Goal: Find specific page/section: Find specific page/section

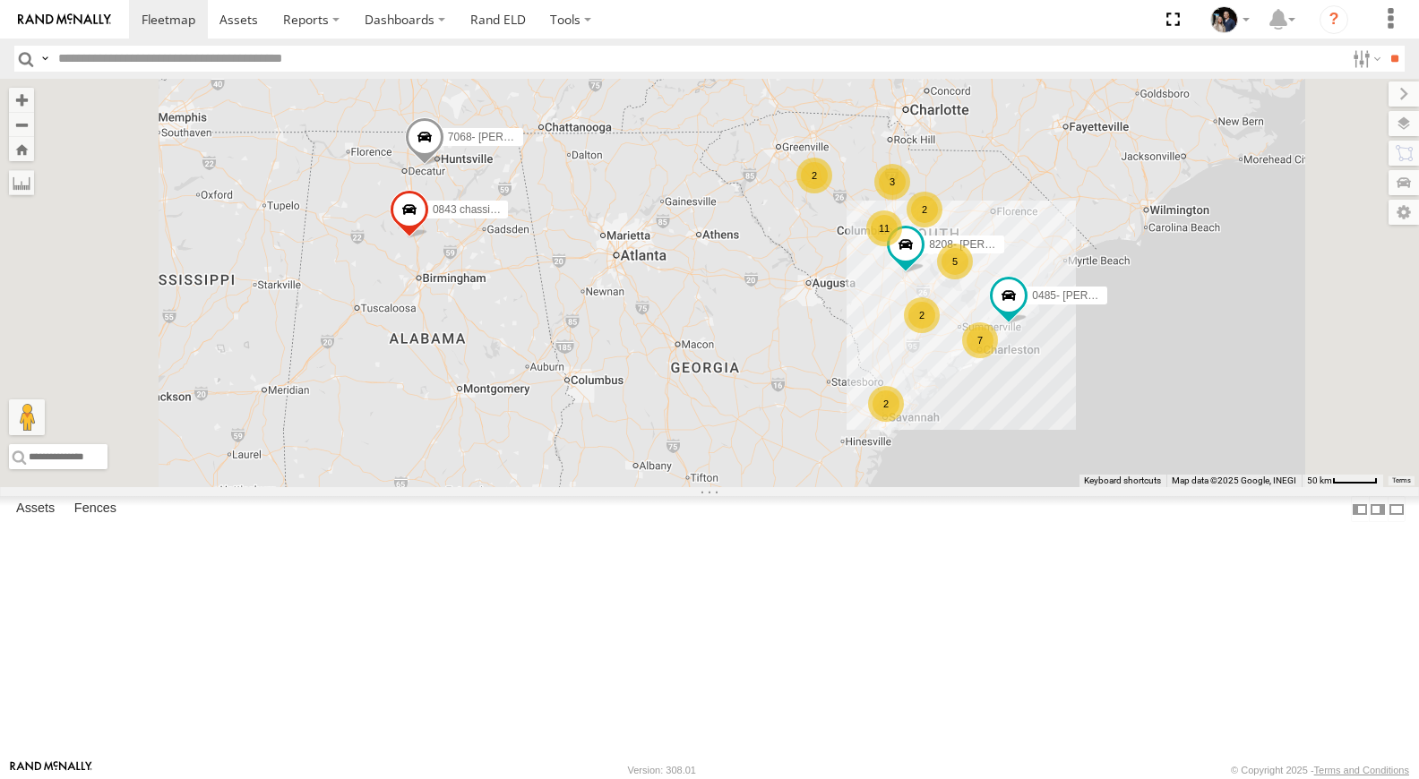
click at [0, 0] on div "All Assets" at bounding box center [0, 0] width 0 height 0
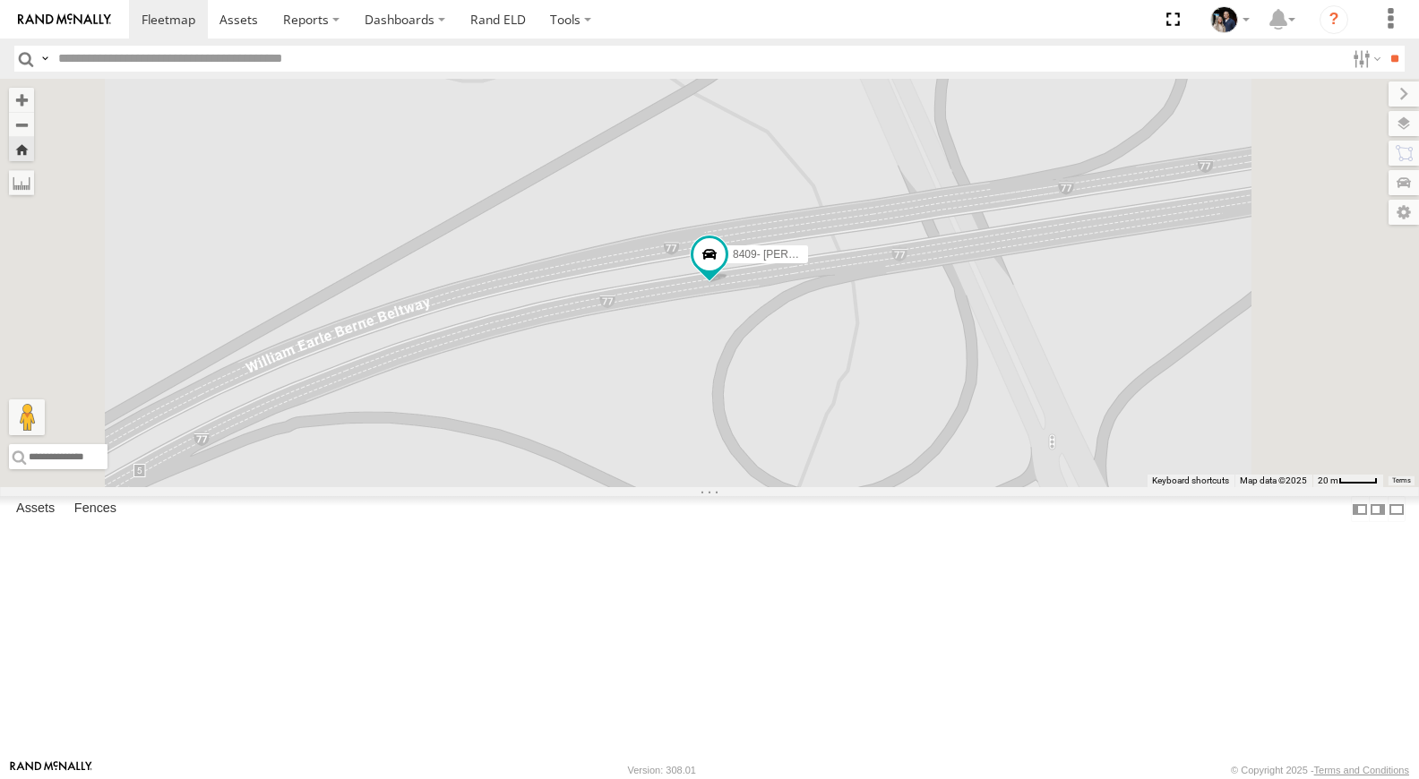
click at [0, 0] on link at bounding box center [0, 0] width 0 height 0
click at [34, 126] on button "Zoom out" at bounding box center [21, 124] width 25 height 25
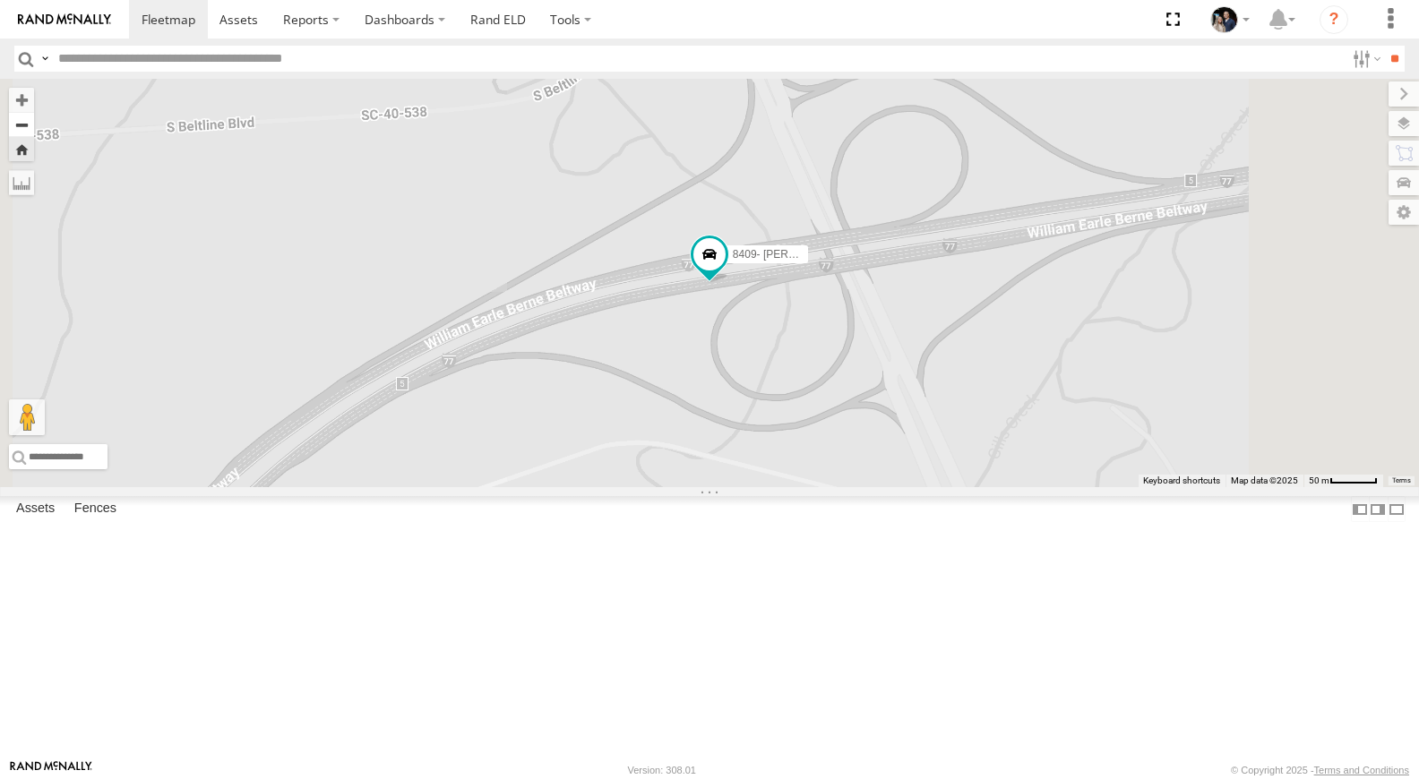
click at [34, 126] on button "Zoom out" at bounding box center [21, 124] width 25 height 25
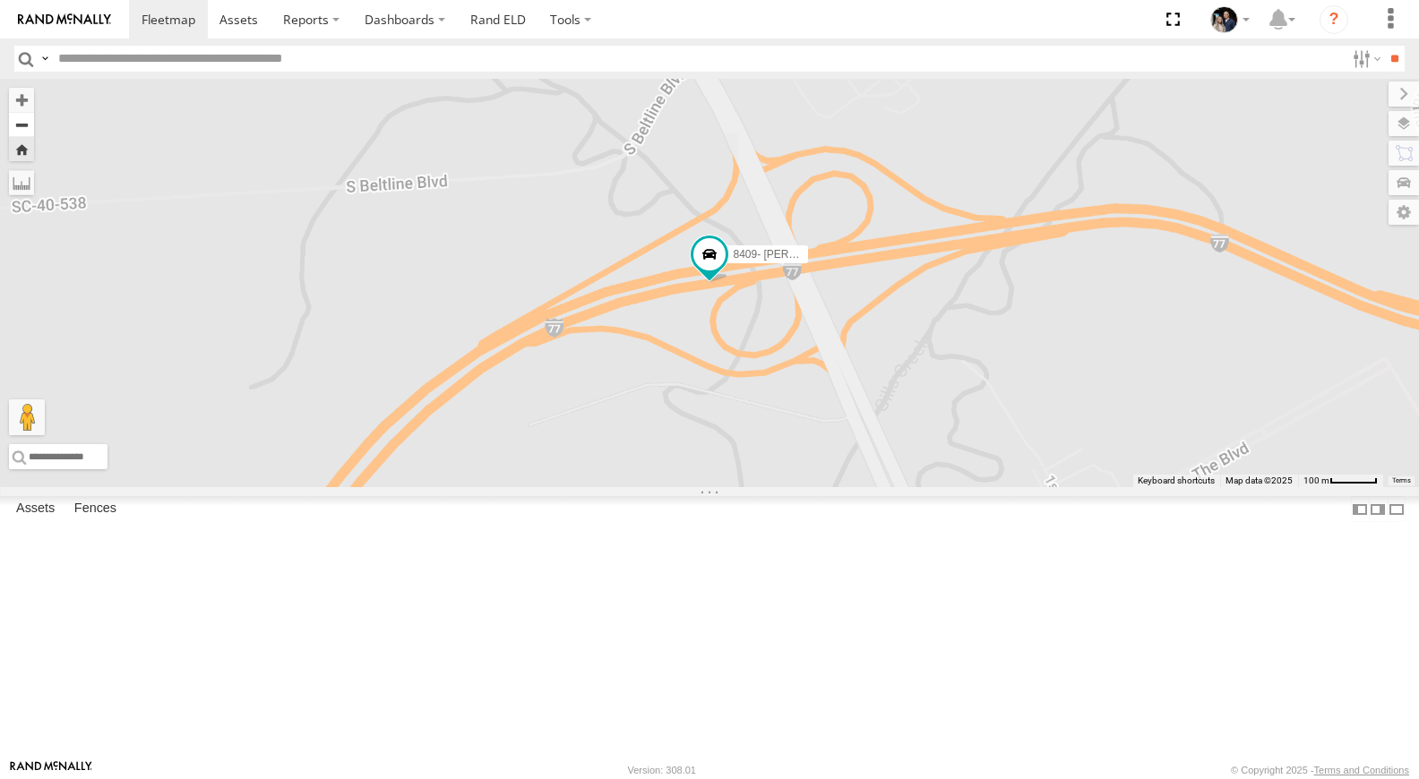
click at [34, 126] on button "Zoom out" at bounding box center [21, 124] width 25 height 25
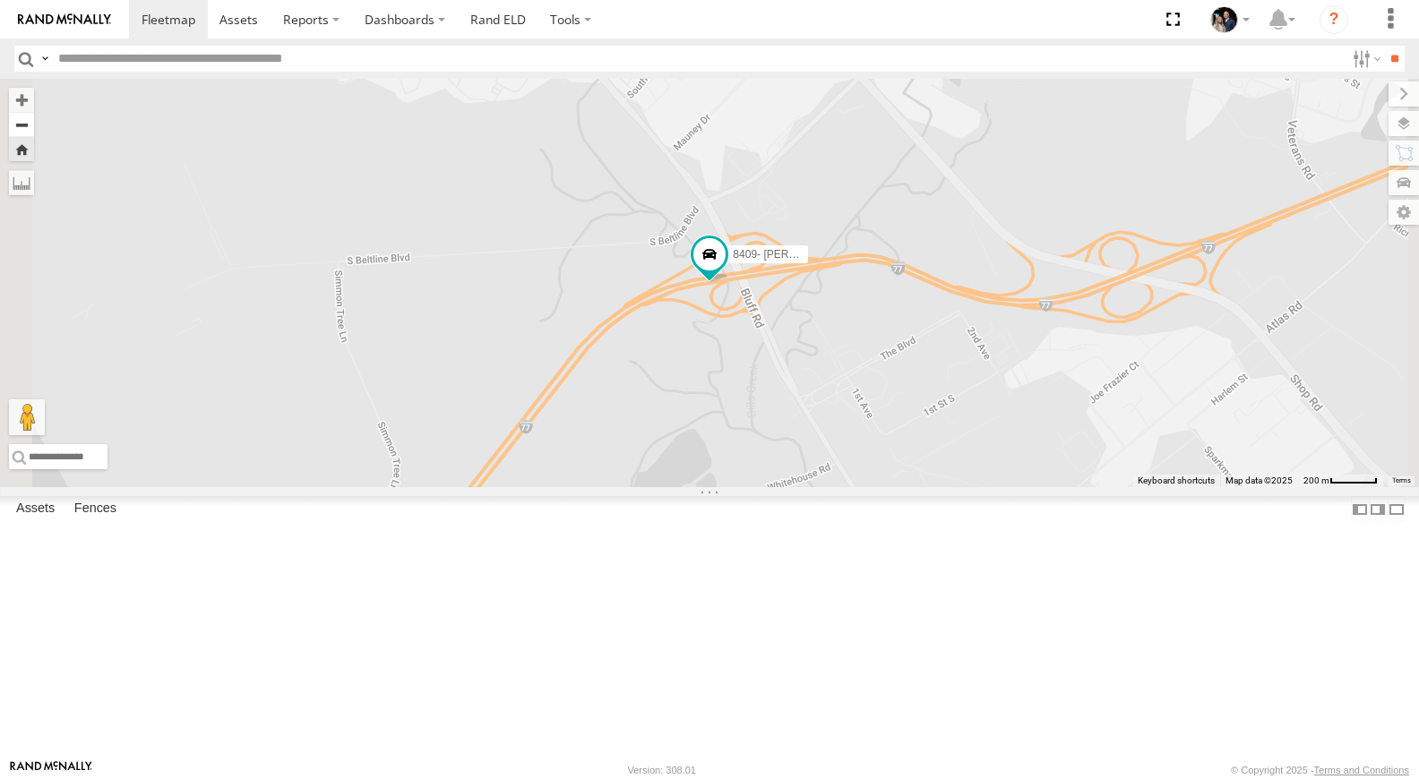
click at [34, 126] on button "Zoom out" at bounding box center [21, 124] width 25 height 25
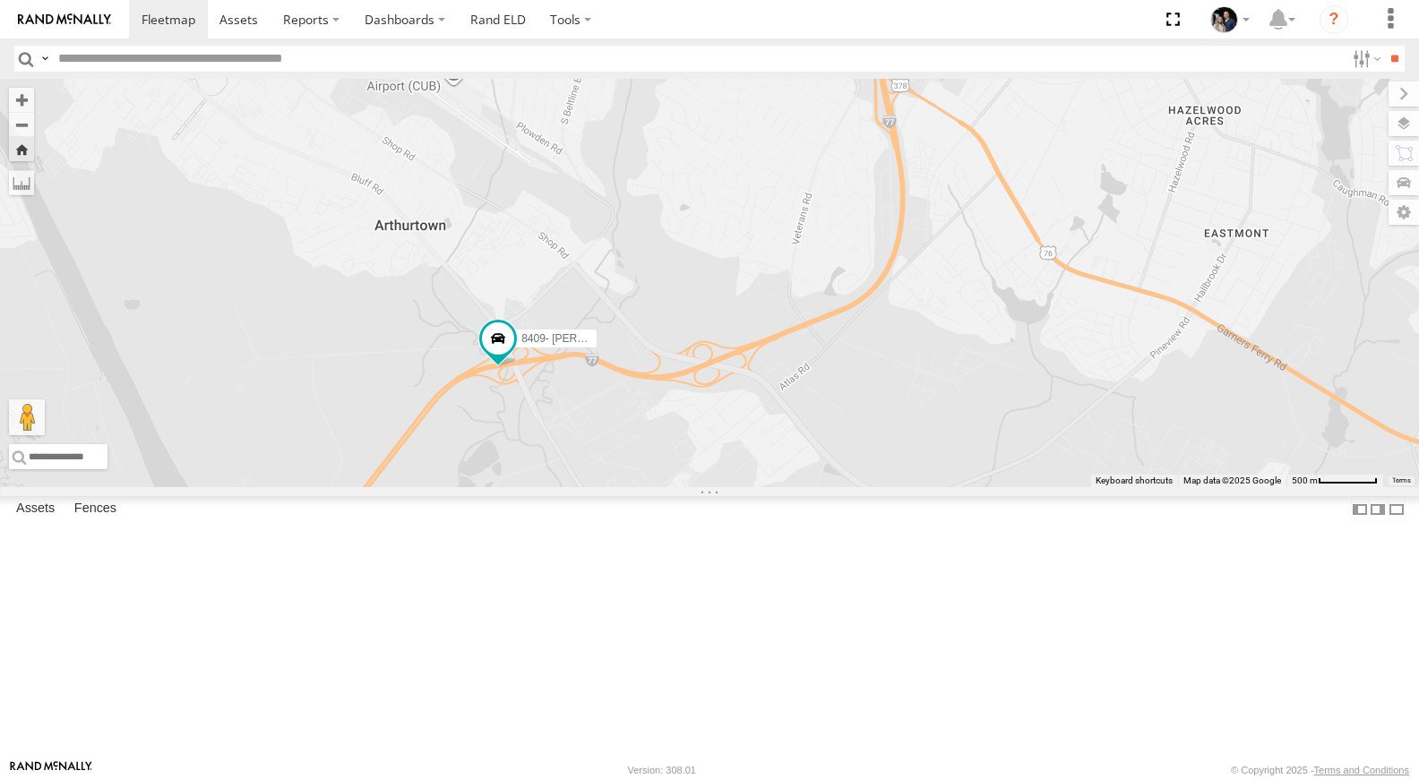
drag, startPoint x: 975, startPoint y: 490, endPoint x: 762, endPoint y: 573, distance: 228.9
click at [762, 487] on div "8409- Dennis Camera" at bounding box center [709, 283] width 1419 height 408
click at [0, 0] on link at bounding box center [0, 0] width 0 height 0
click at [34, 132] on button "Zoom out" at bounding box center [21, 124] width 25 height 25
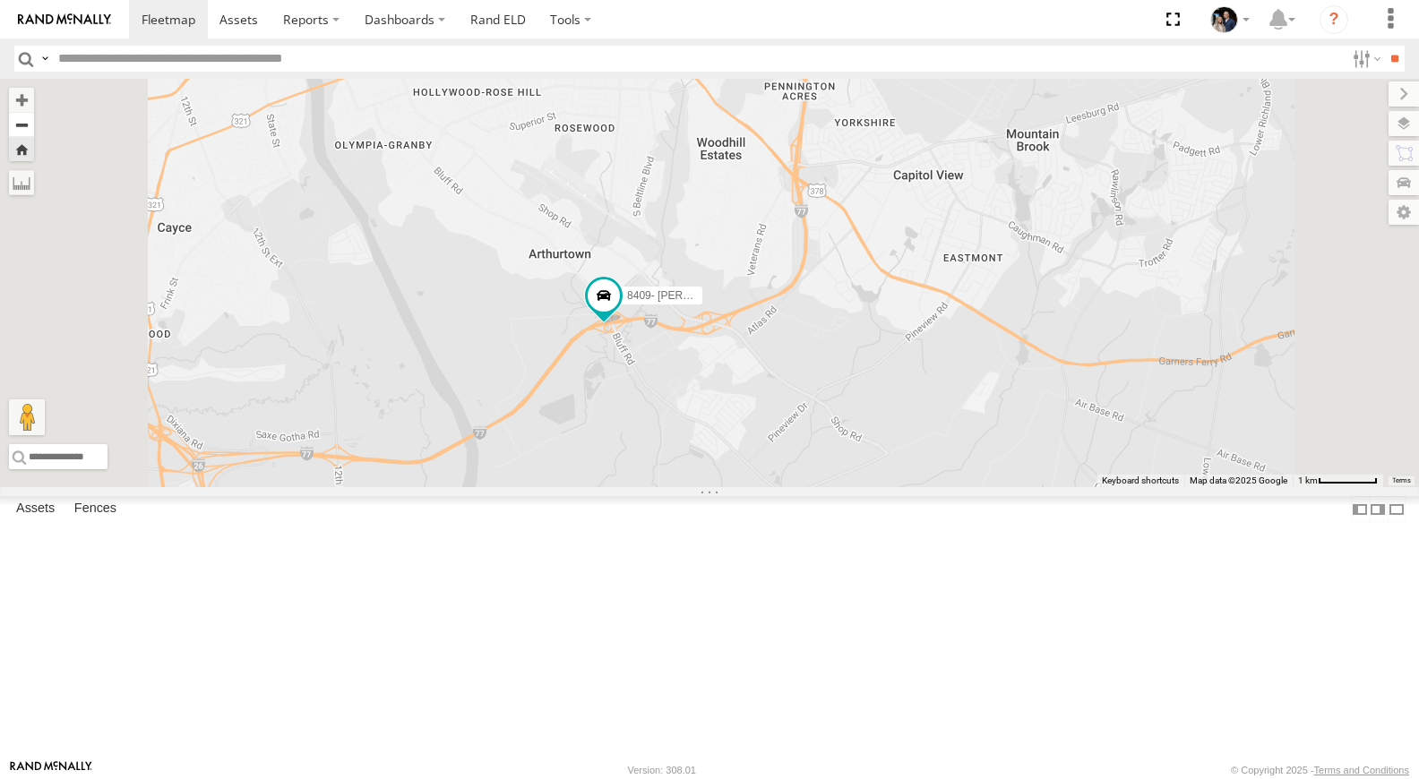
click at [34, 132] on button "Zoom out" at bounding box center [21, 124] width 25 height 25
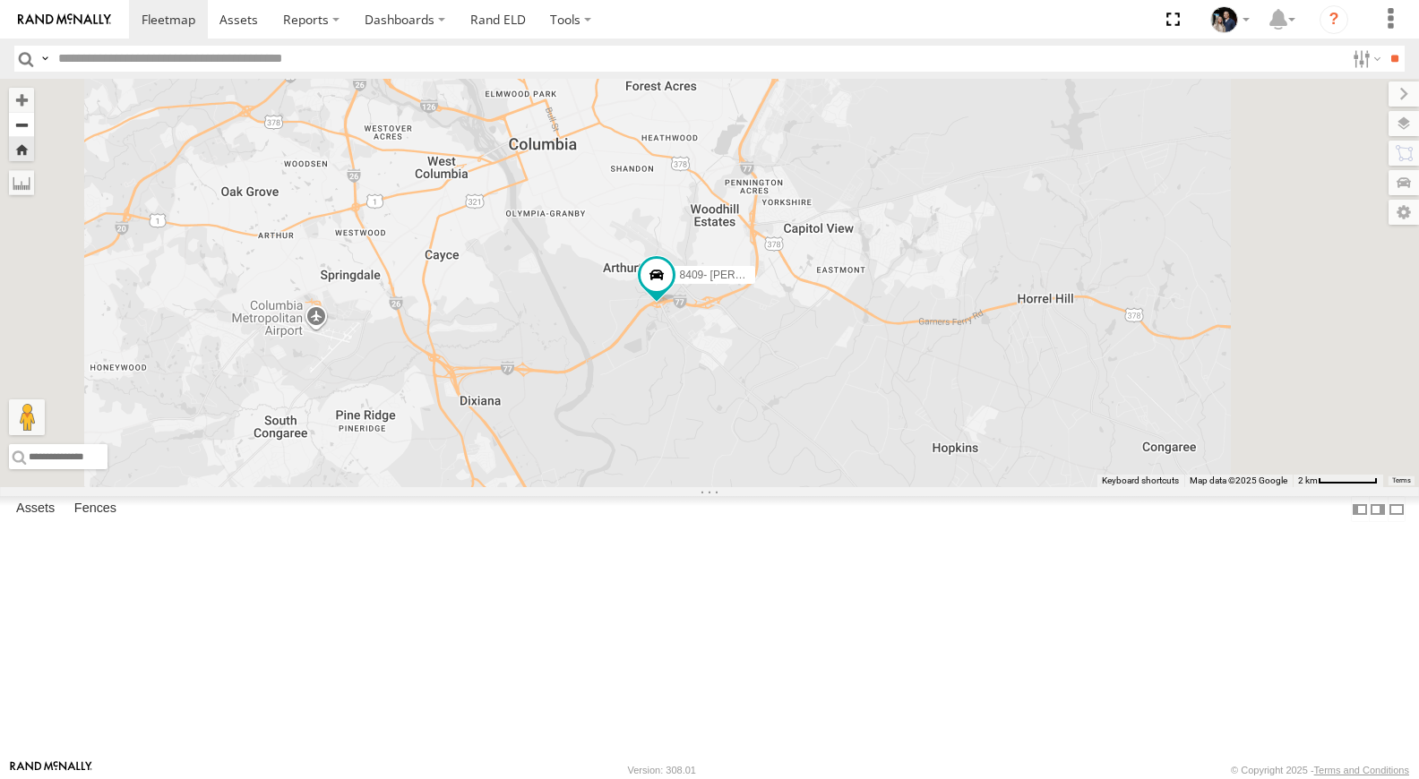
click at [34, 132] on button "Zoom out" at bounding box center [21, 124] width 25 height 25
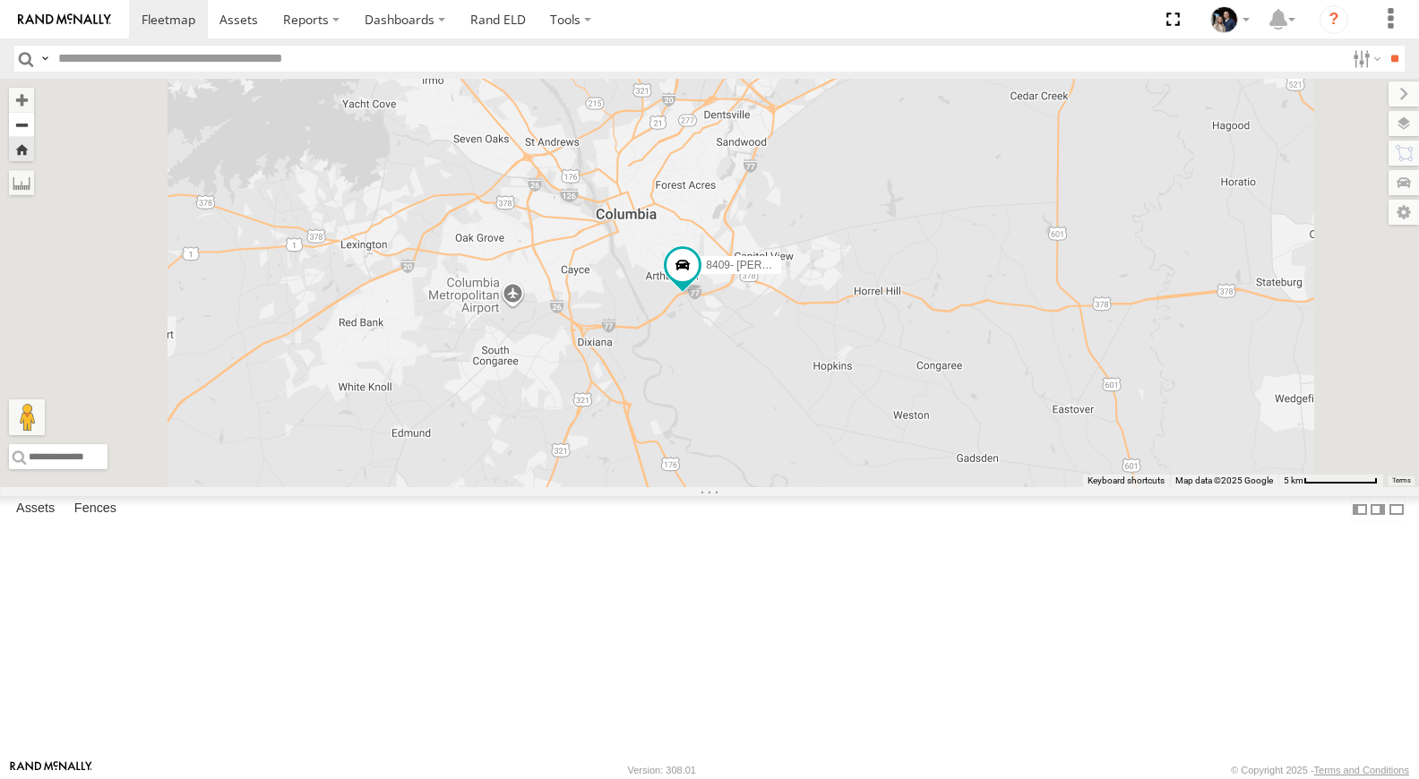
click at [34, 132] on button "Zoom out" at bounding box center [21, 124] width 25 height 25
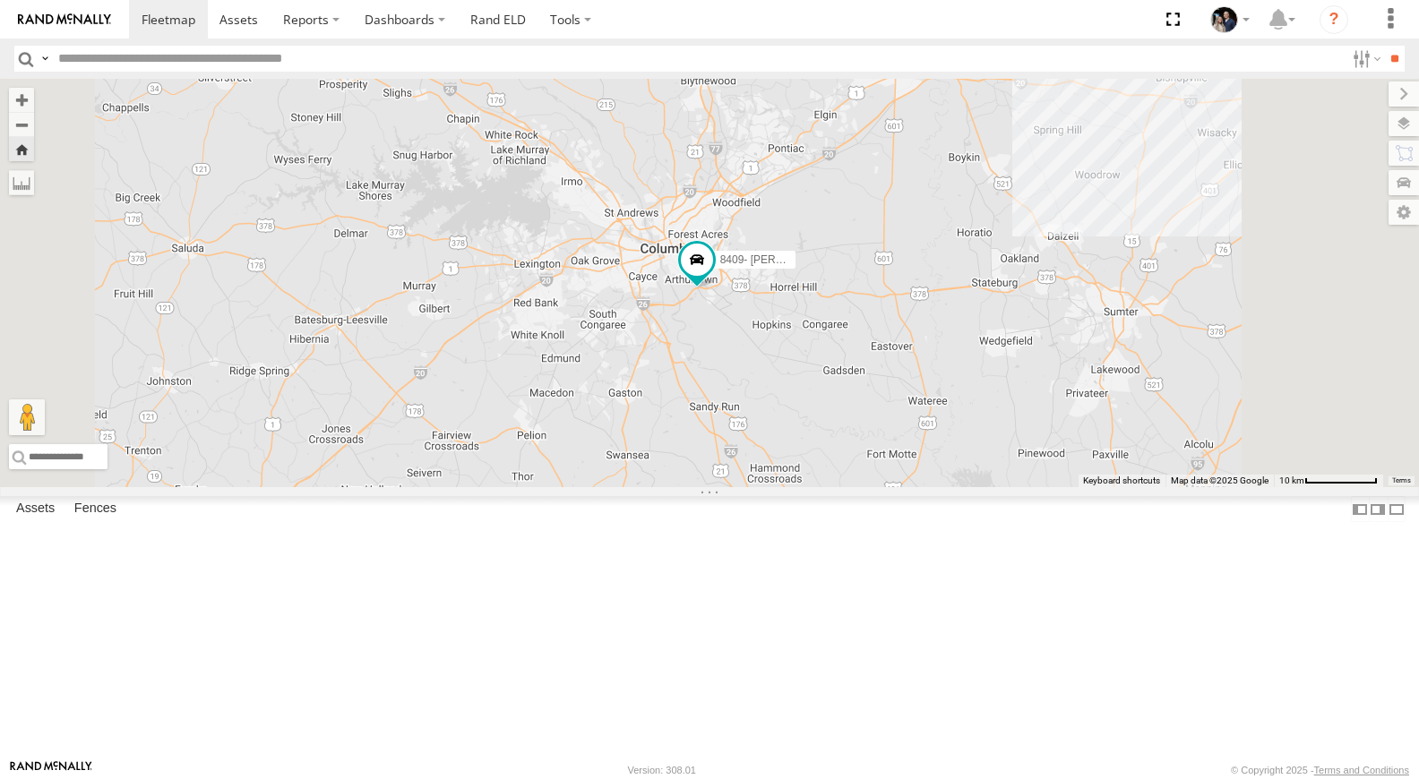
click at [0, 0] on link at bounding box center [0, 0] width 0 height 0
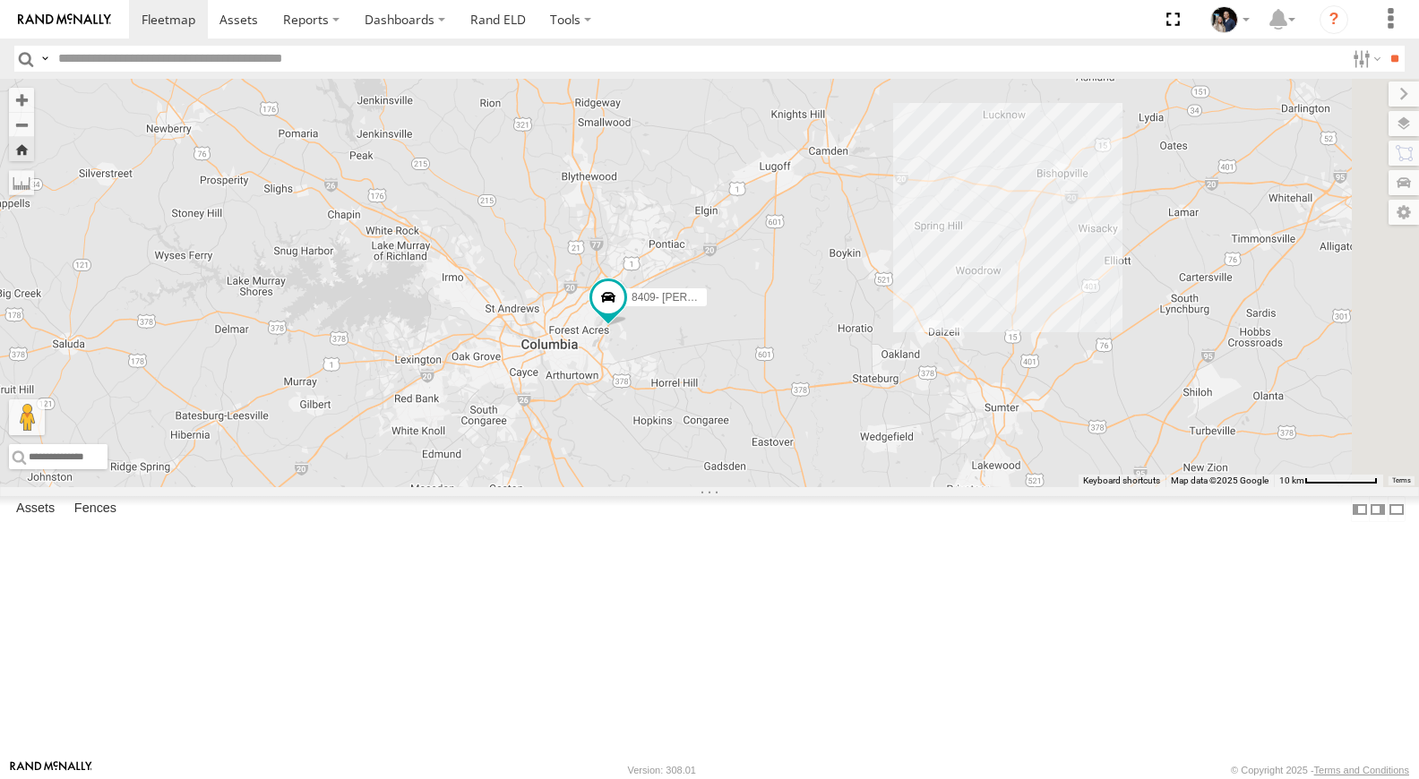
drag, startPoint x: 928, startPoint y: 387, endPoint x: 805, endPoint y: 481, distance: 154.6
click at [805, 481] on div "8409- [PERSON_NAME] Camera" at bounding box center [709, 283] width 1419 height 408
click at [34, 107] on button "Zoom in" at bounding box center [21, 100] width 25 height 24
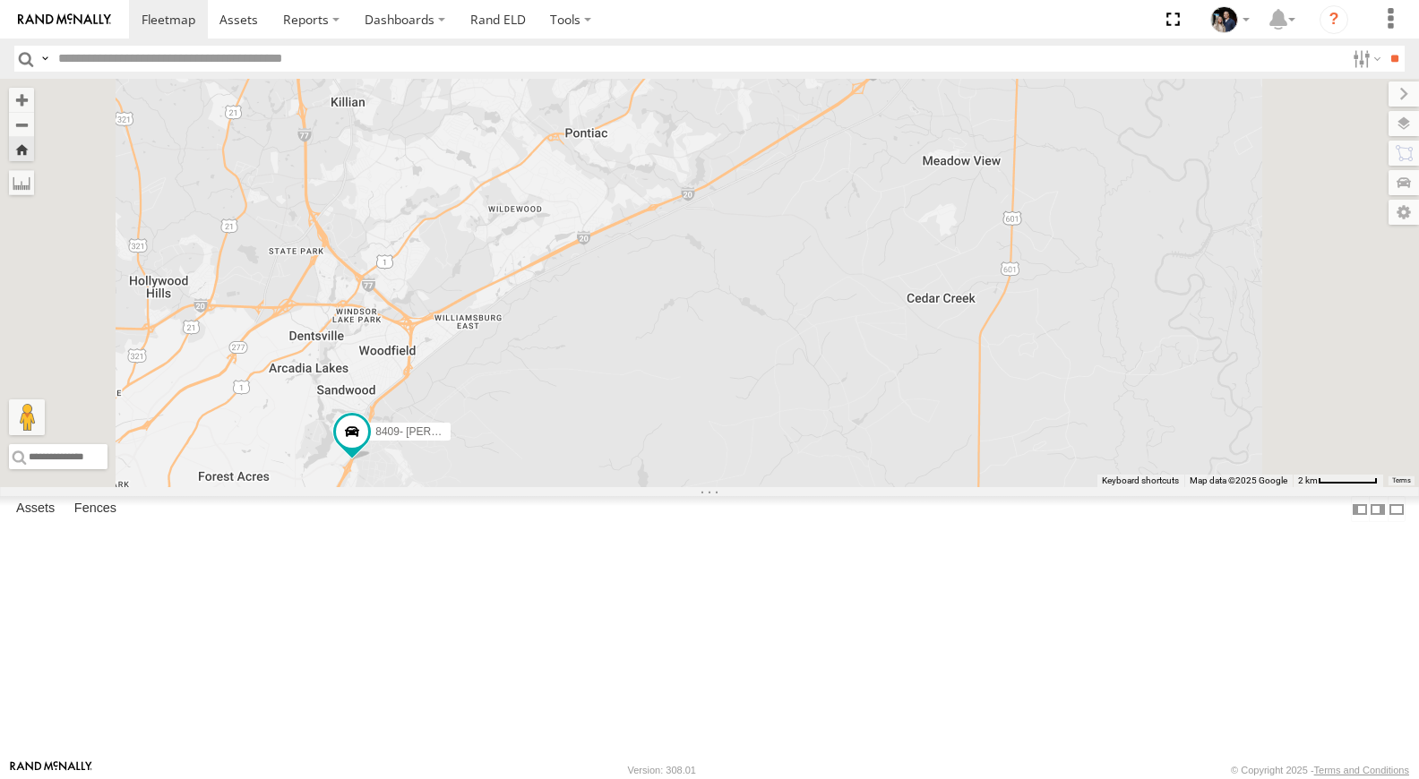
drag, startPoint x: 685, startPoint y: 468, endPoint x: 744, endPoint y: 491, distance: 63.2
click at [744, 487] on div "8409- [PERSON_NAME] Camera" at bounding box center [709, 283] width 1419 height 408
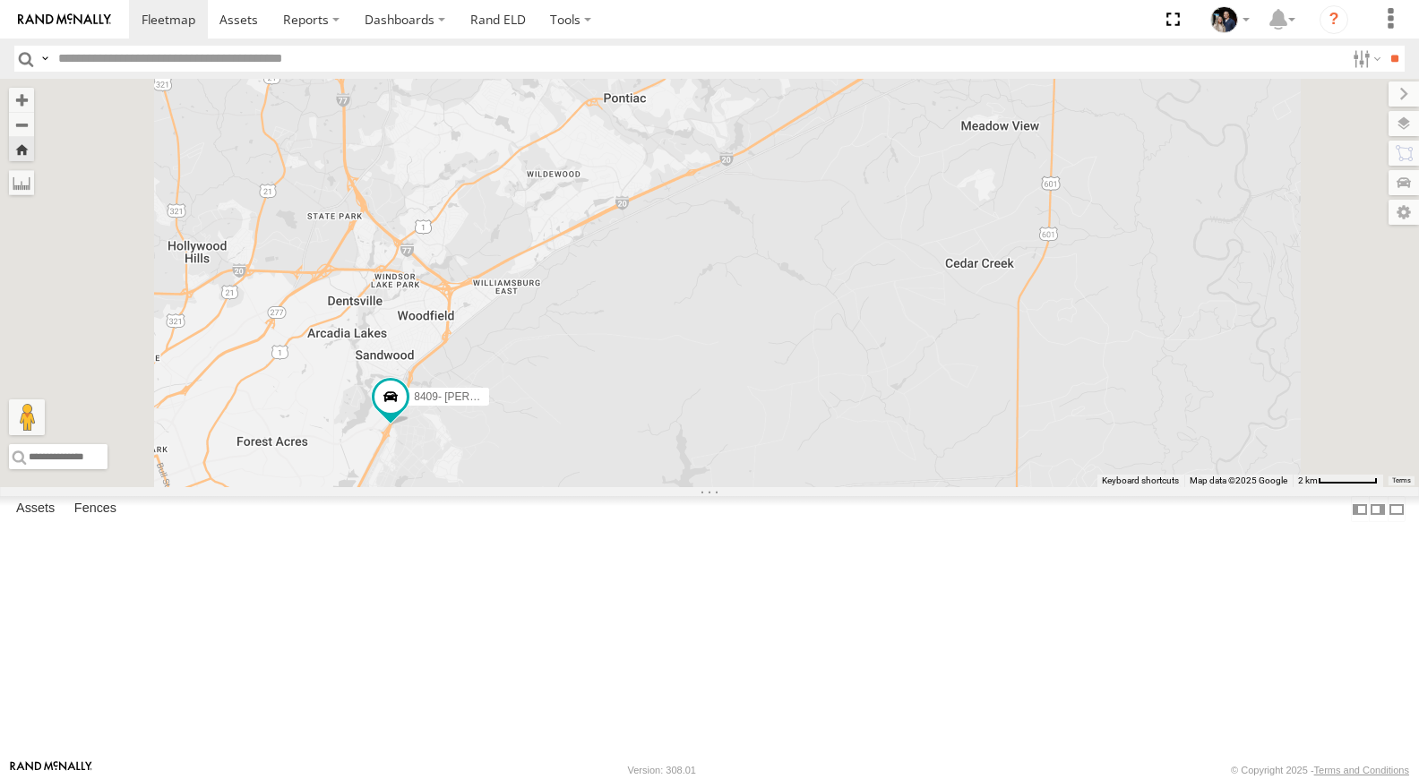
drag, startPoint x: 607, startPoint y: 637, endPoint x: 639, endPoint y: 601, distance: 48.2
click at [640, 487] on div "8409- [PERSON_NAME] Camera" at bounding box center [709, 283] width 1419 height 408
click at [34, 106] on button "Zoom in" at bounding box center [21, 100] width 25 height 24
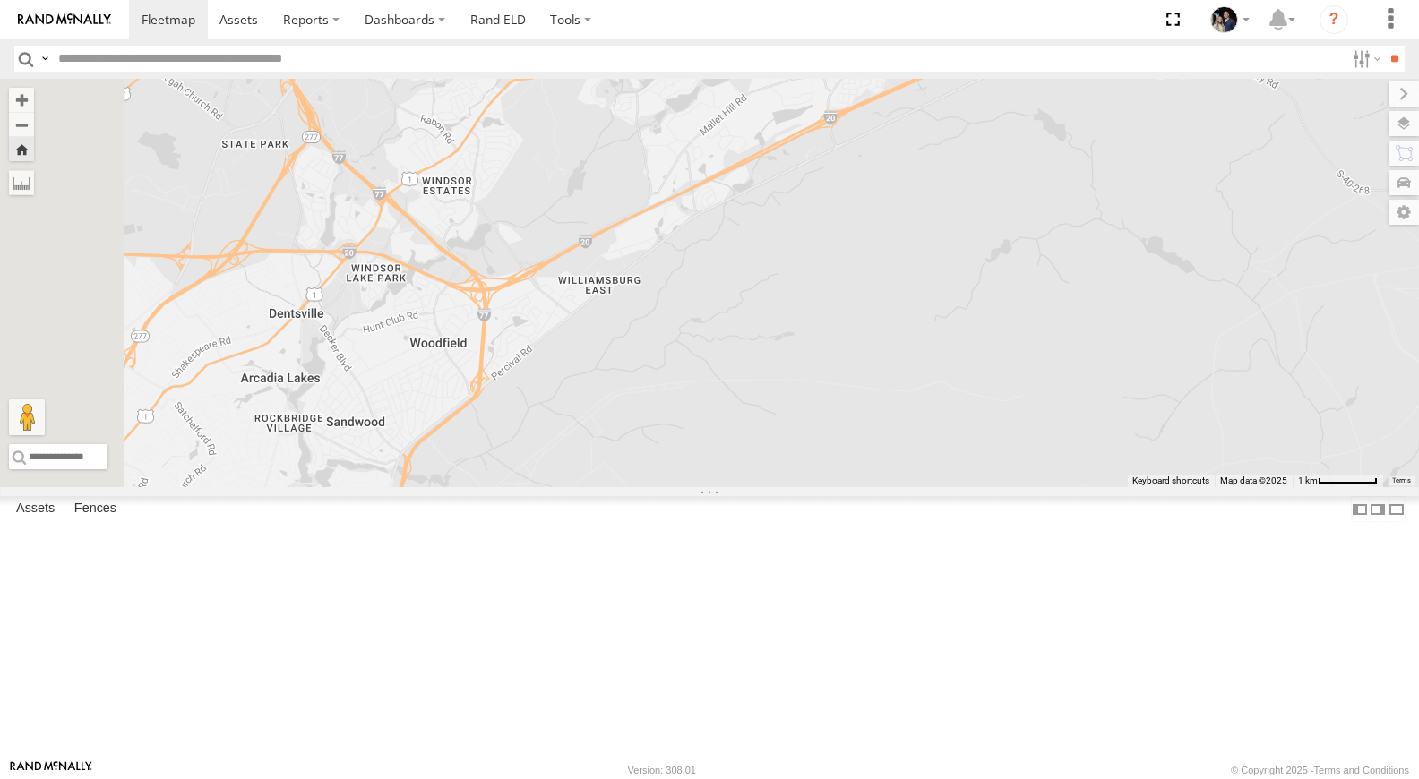
drag, startPoint x: 573, startPoint y: 381, endPoint x: 878, endPoint y: 380, distance: 304.5
click at [880, 380] on div "8409- [PERSON_NAME] Camera" at bounding box center [709, 283] width 1419 height 408
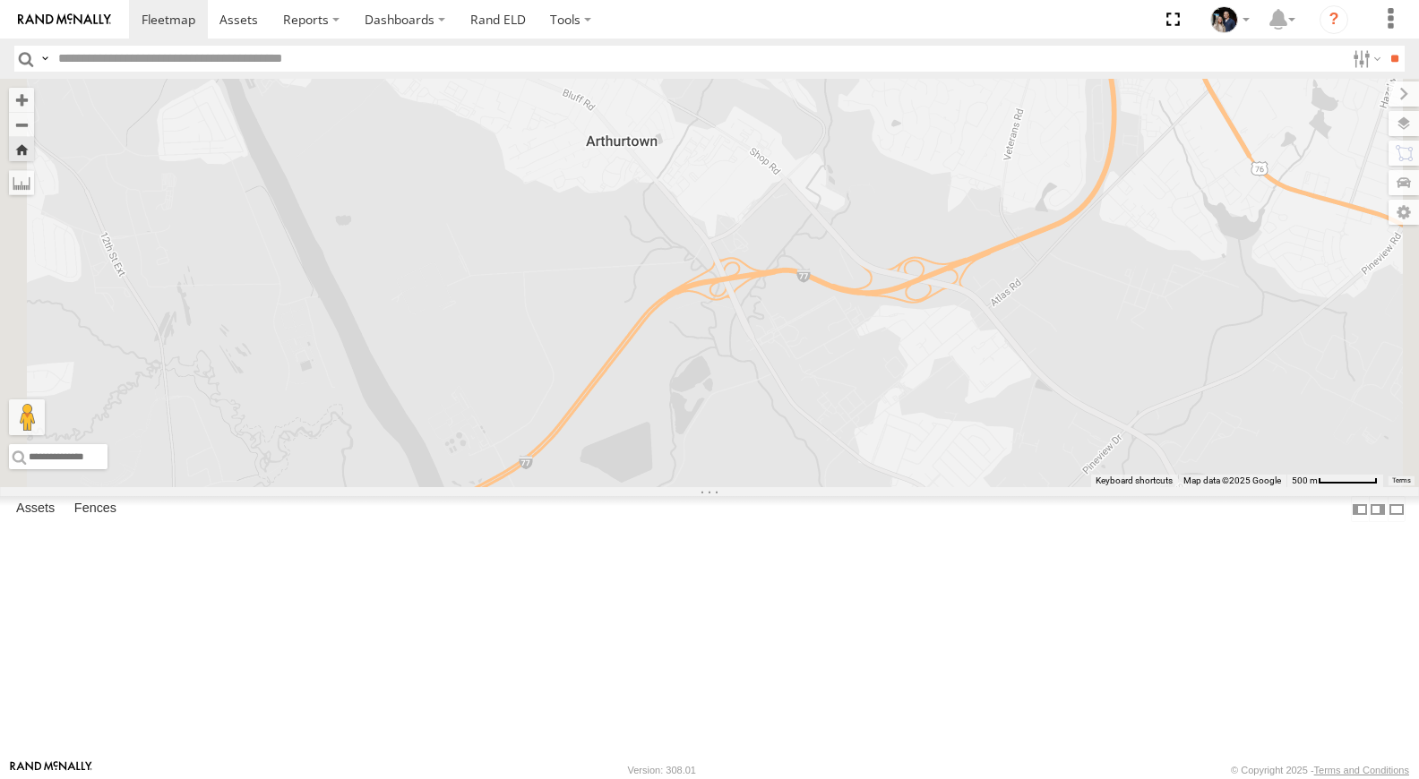
click at [0, 0] on span at bounding box center [0, 0] width 0 height 0
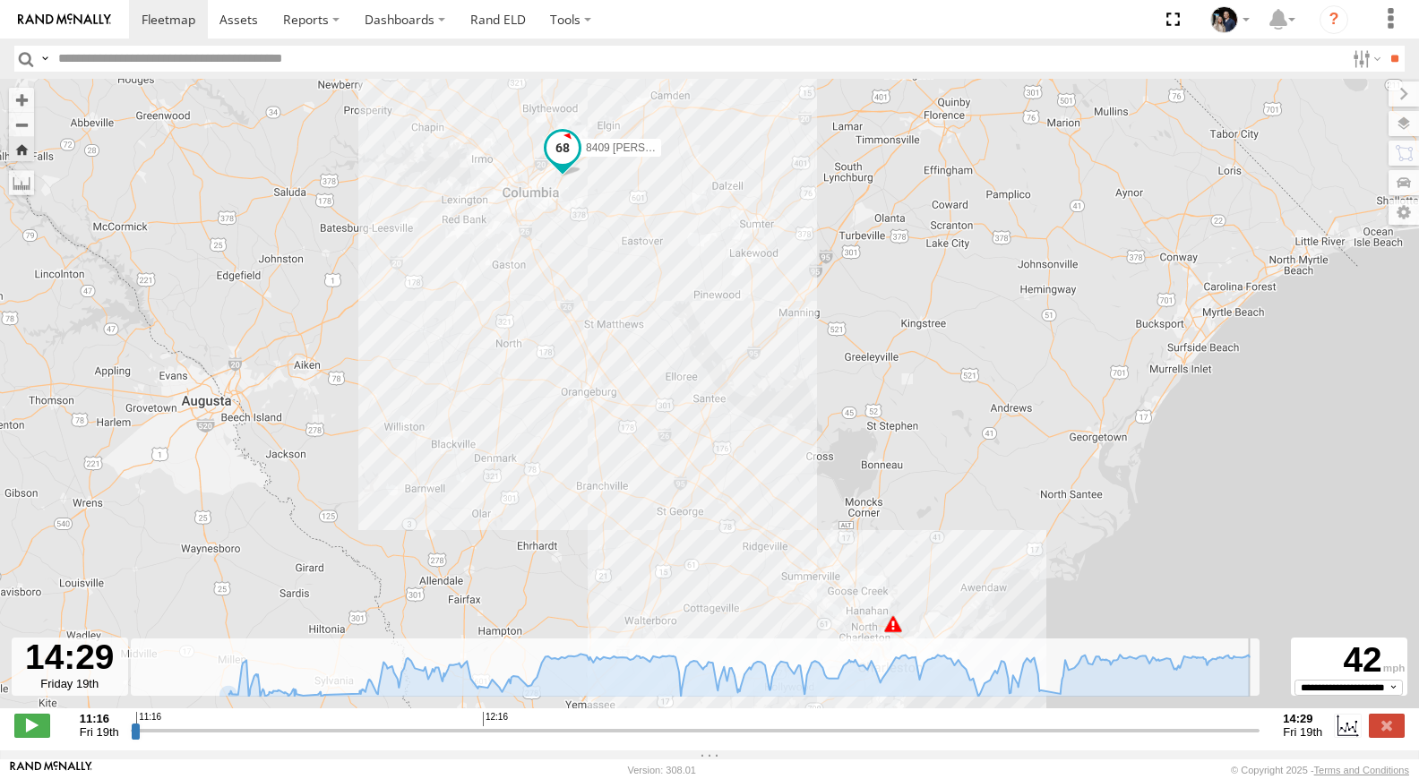
drag, startPoint x: 138, startPoint y: 737, endPoint x: 1283, endPoint y: 643, distance: 1149.4
click at [1260, 722] on input "range" at bounding box center [695, 730] width 1129 height 17
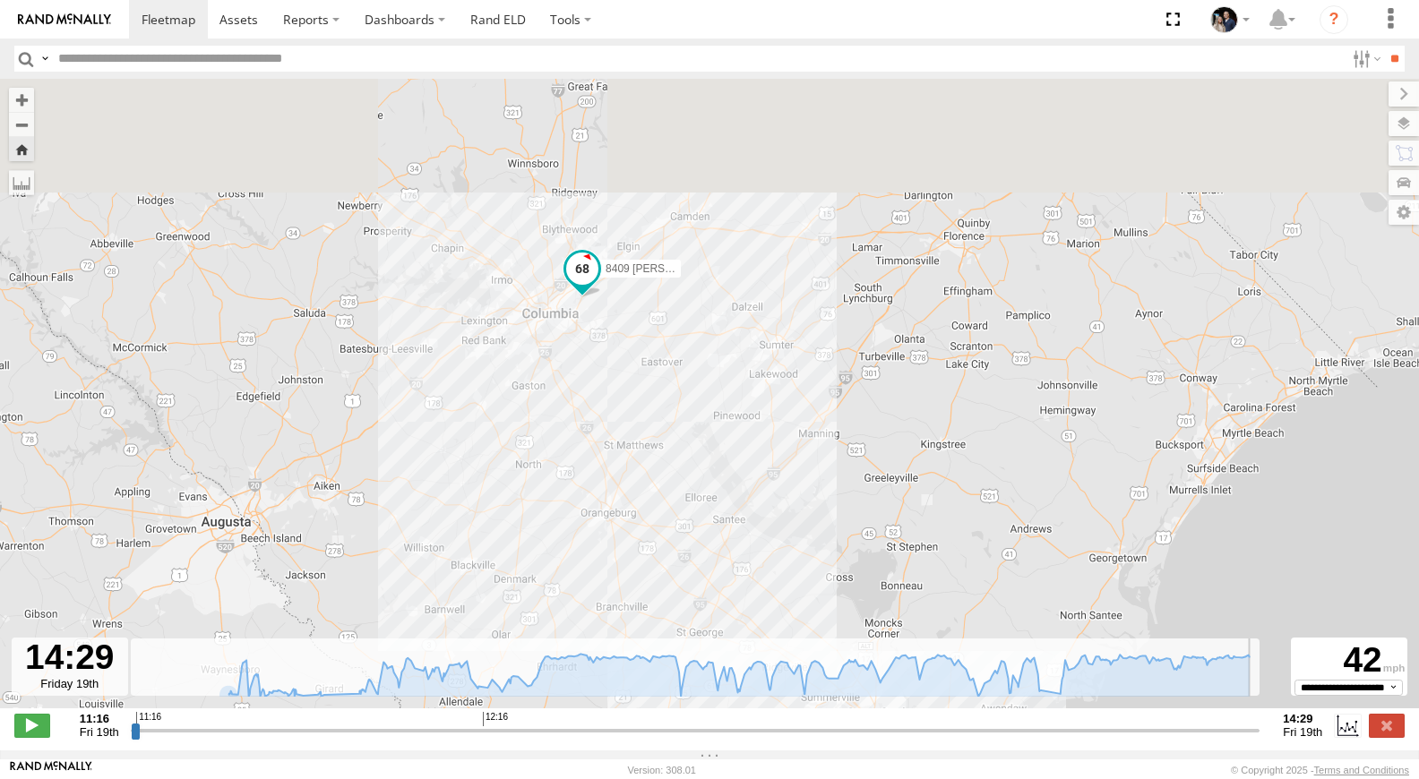
drag, startPoint x: 628, startPoint y: 282, endPoint x: 657, endPoint y: 473, distance: 193.0
click at [657, 473] on div "8409 Dennis 11:16 Fri 11:28 Fri" at bounding box center [709, 403] width 1419 height 648
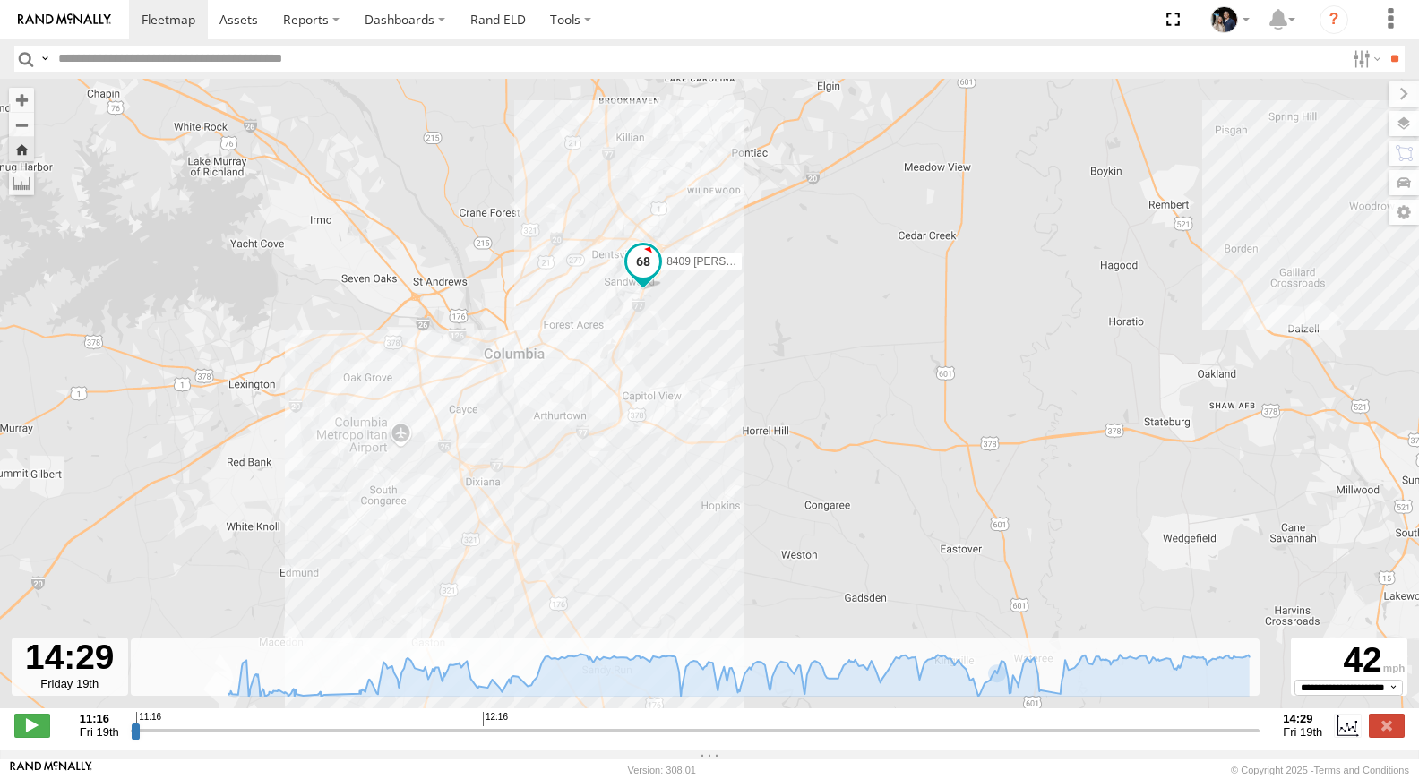
drag, startPoint x: 665, startPoint y: 194, endPoint x: 650, endPoint y: 348, distance: 153.8
click at [650, 348] on div "8409 Dennis 11:16 Fri 11:28 Fri" at bounding box center [709, 403] width 1419 height 648
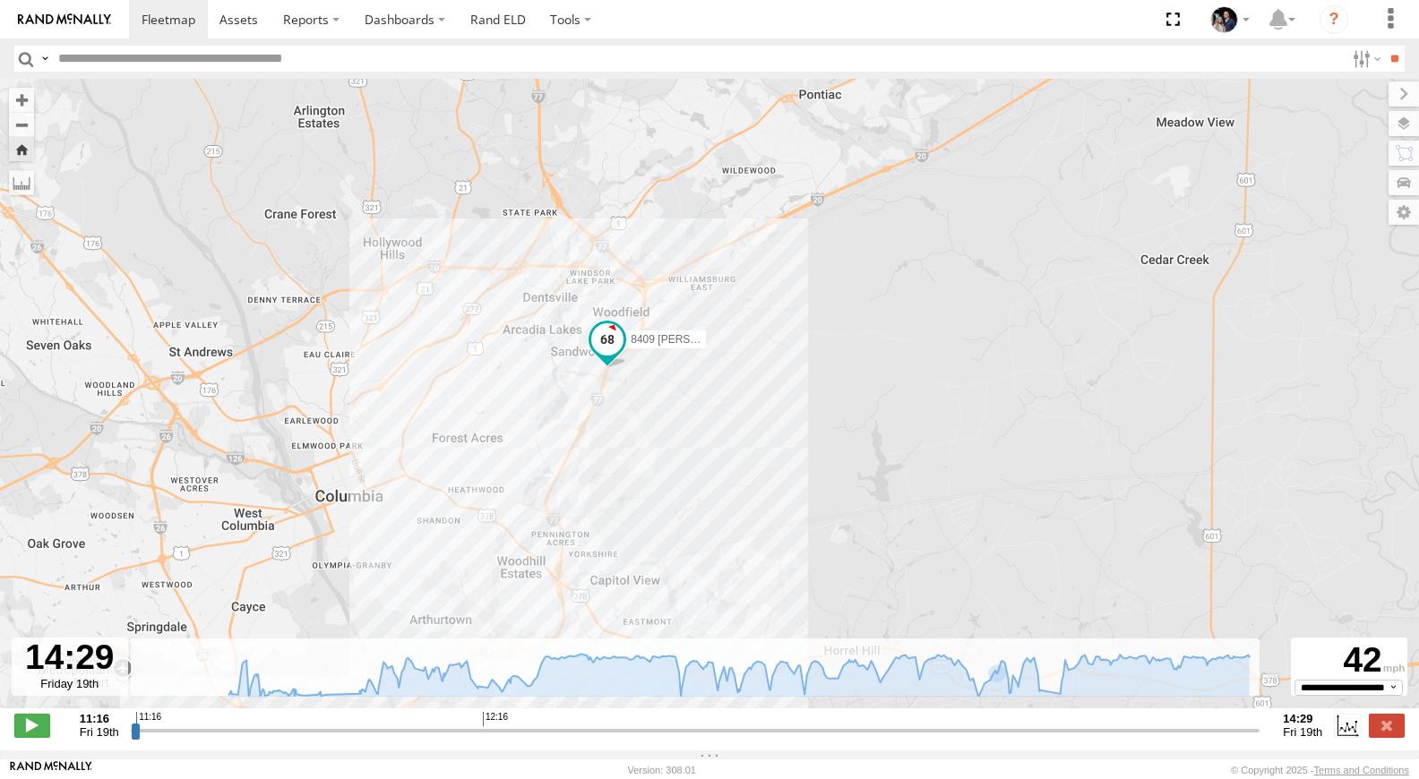
drag, startPoint x: 679, startPoint y: 289, endPoint x: 643, endPoint y: 452, distance: 166.9
click at [644, 454] on div "8409 Dennis 11:16 Fri 11:28 Fri" at bounding box center [709, 403] width 1419 height 648
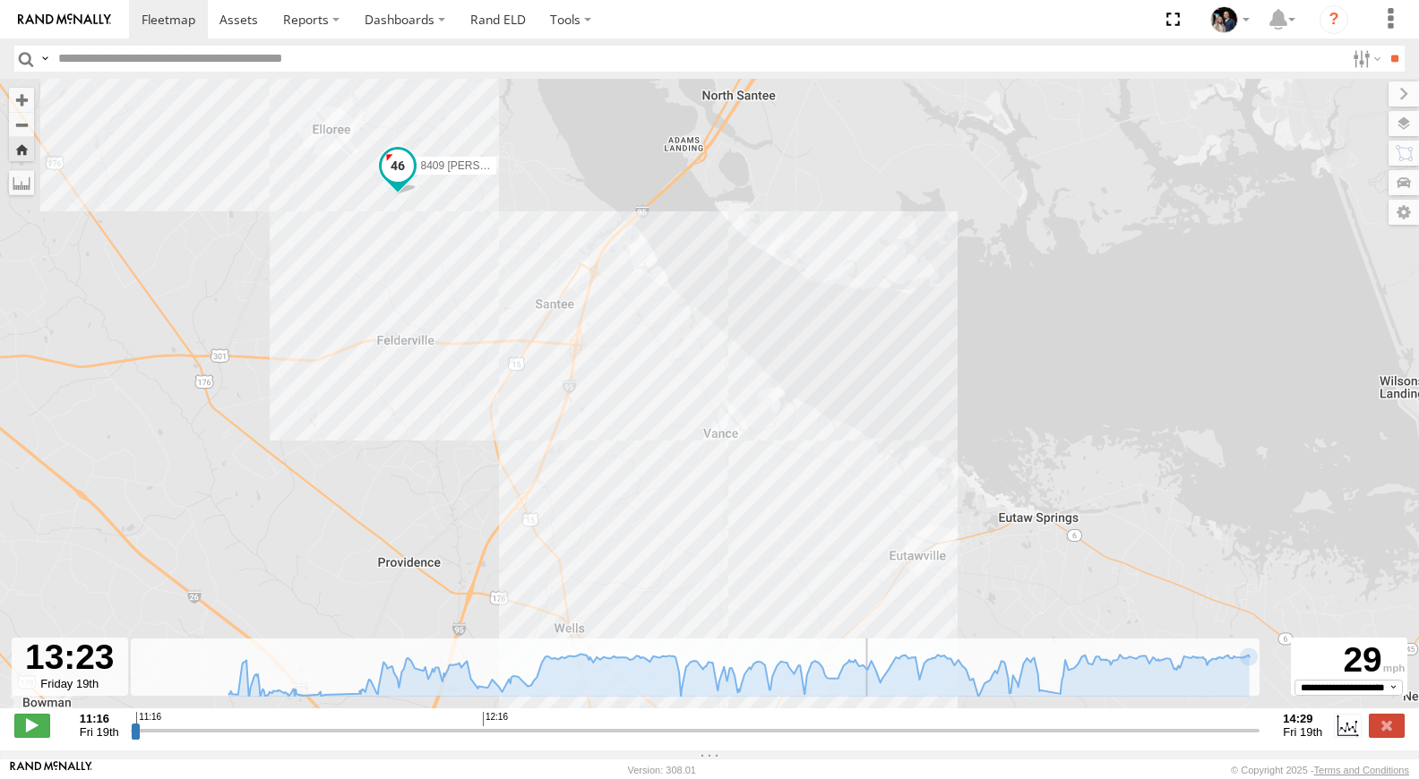
drag, startPoint x: 1254, startPoint y: 741, endPoint x: 868, endPoint y: 702, distance: 387.9
click at [868, 722] on input "range" at bounding box center [695, 730] width 1129 height 17
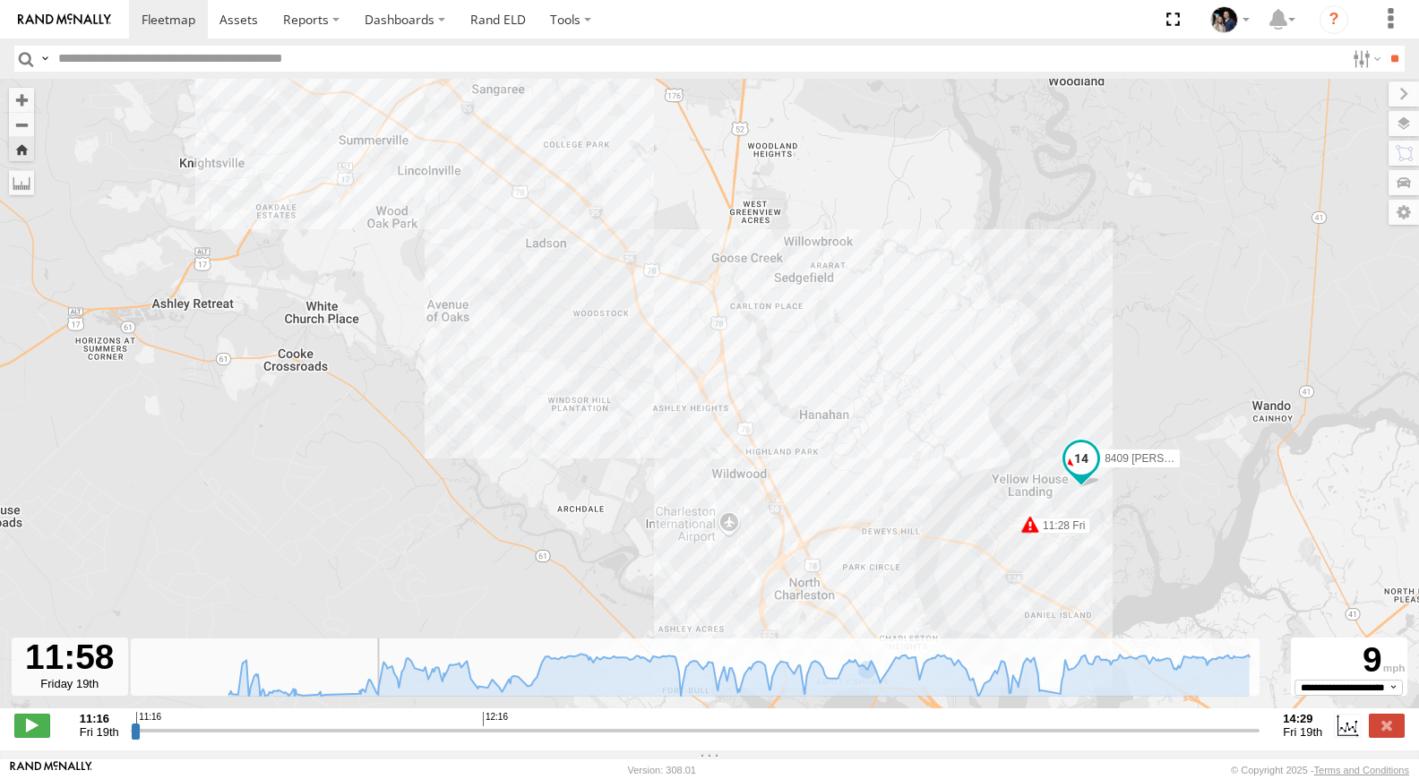
drag, startPoint x: 868, startPoint y: 742, endPoint x: 381, endPoint y: 712, distance: 488.1
click at [381, 722] on input "range" at bounding box center [695, 730] width 1129 height 17
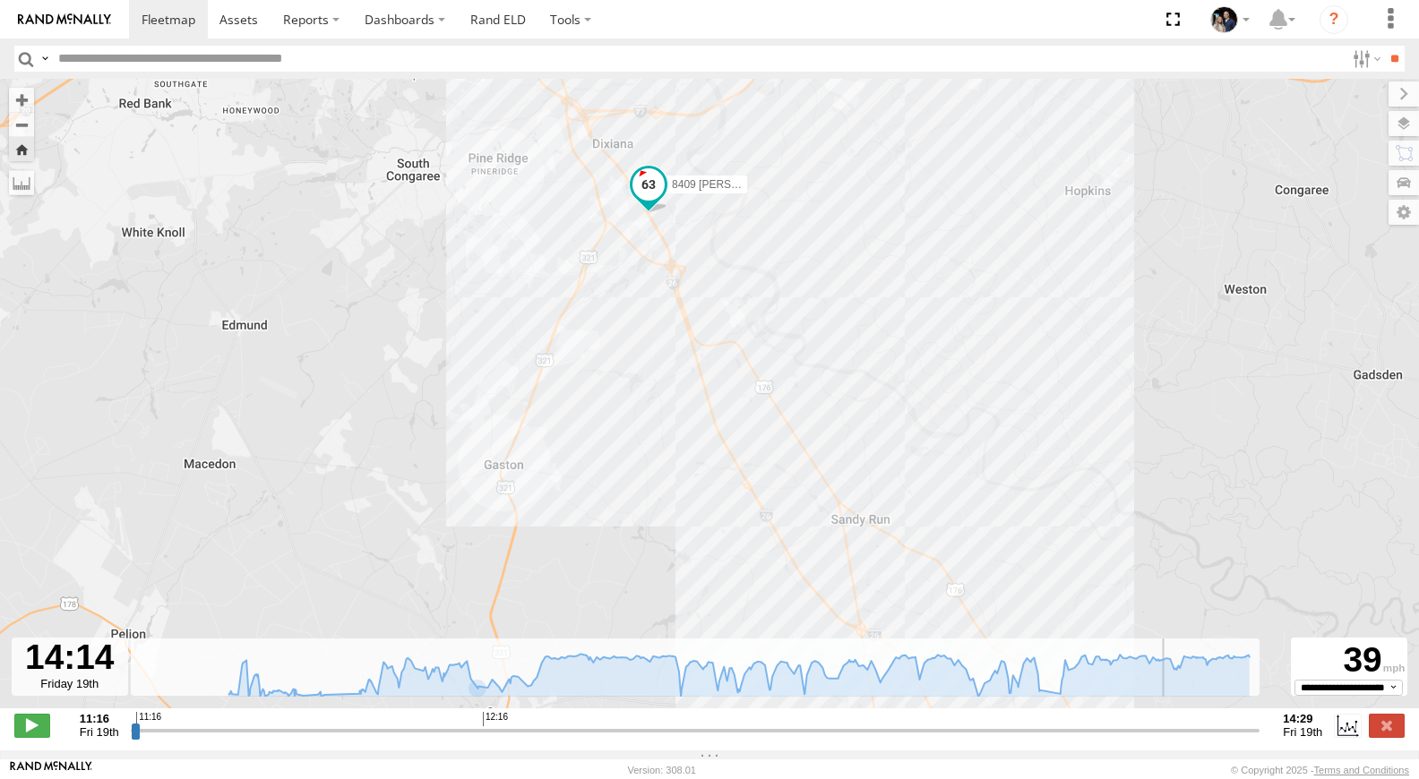
drag, startPoint x: 382, startPoint y: 741, endPoint x: 1153, endPoint y: 641, distance: 777.5
click at [1163, 722] on input "range" at bounding box center [695, 730] width 1129 height 17
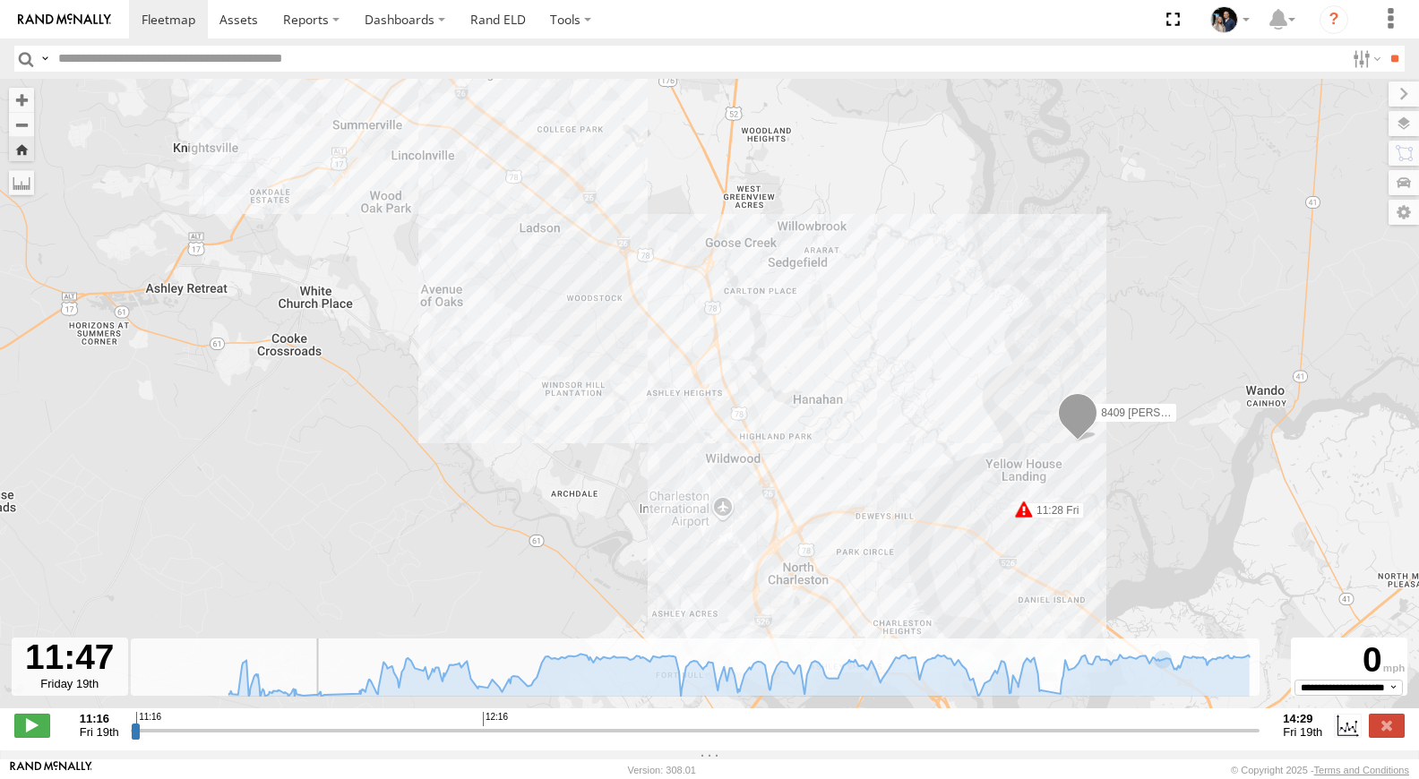
drag, startPoint x: 1162, startPoint y: 746, endPoint x: 299, endPoint y: 605, distance: 874.0
click at [299, 722] on input "range" at bounding box center [695, 730] width 1129 height 17
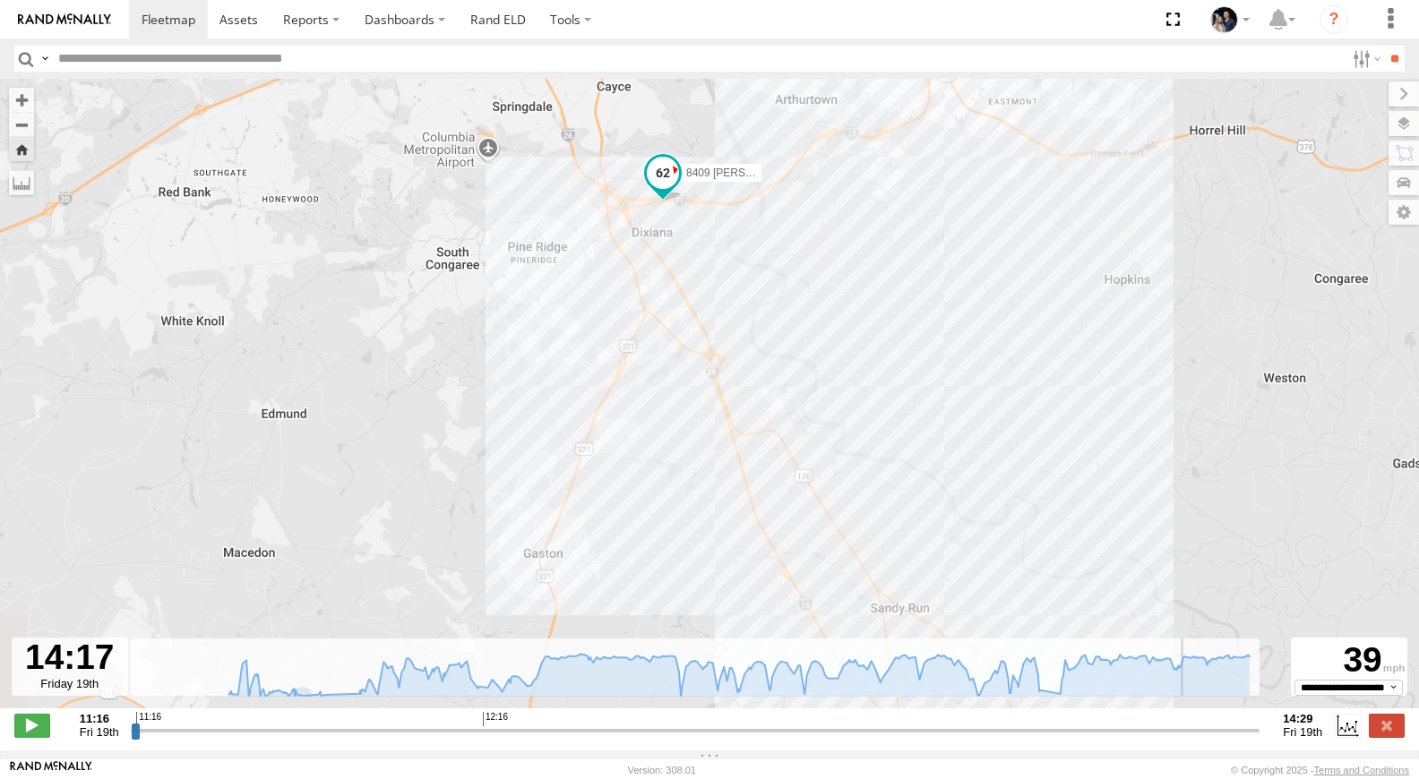
drag, startPoint x: 296, startPoint y: 740, endPoint x: 1197, endPoint y: 690, distance: 901.5
type input "**********"
click at [1194, 722] on input "range" at bounding box center [695, 730] width 1129 height 17
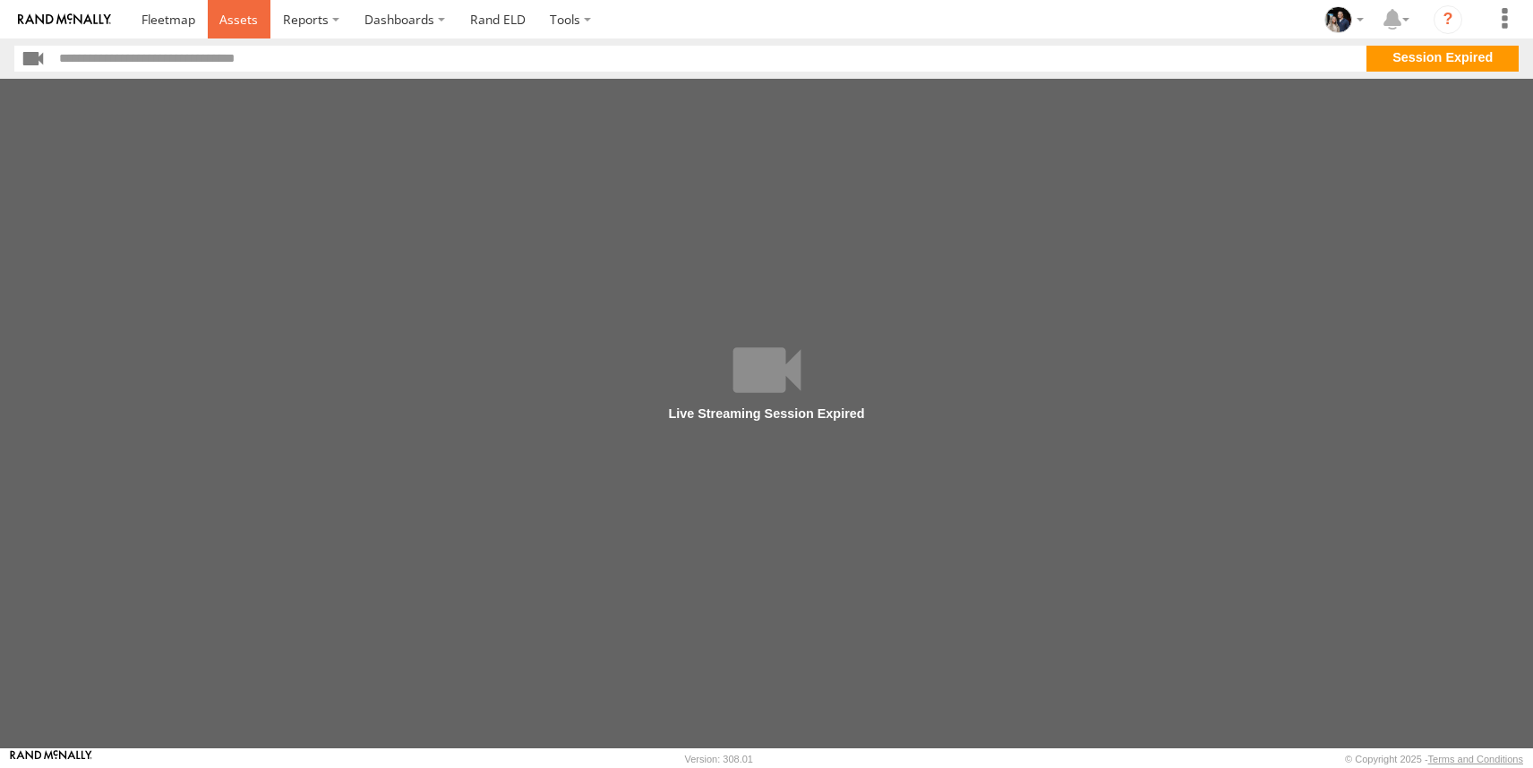
click at [252, 15] on span at bounding box center [238, 19] width 39 height 17
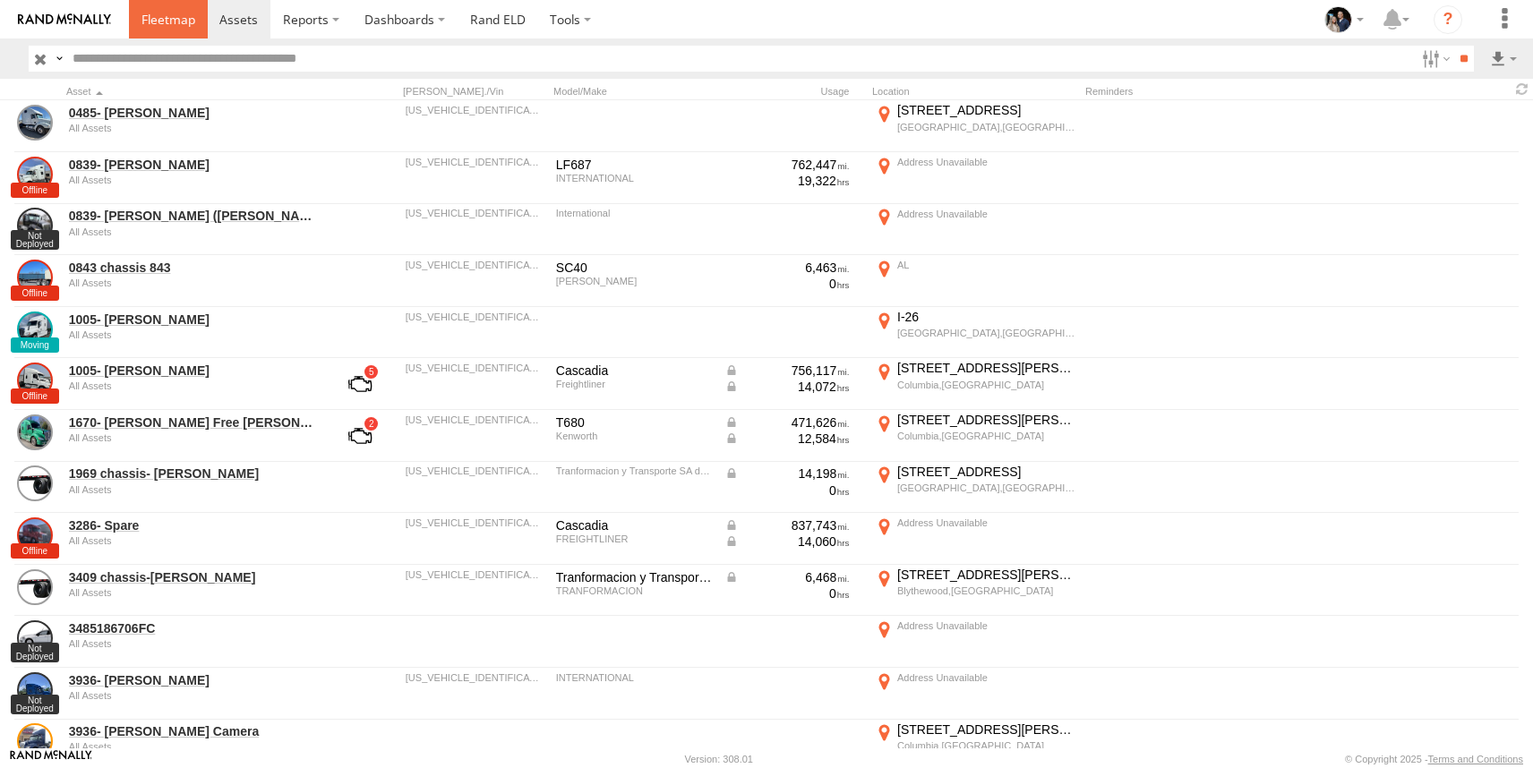
click at [175, 23] on span at bounding box center [169, 19] width 54 height 17
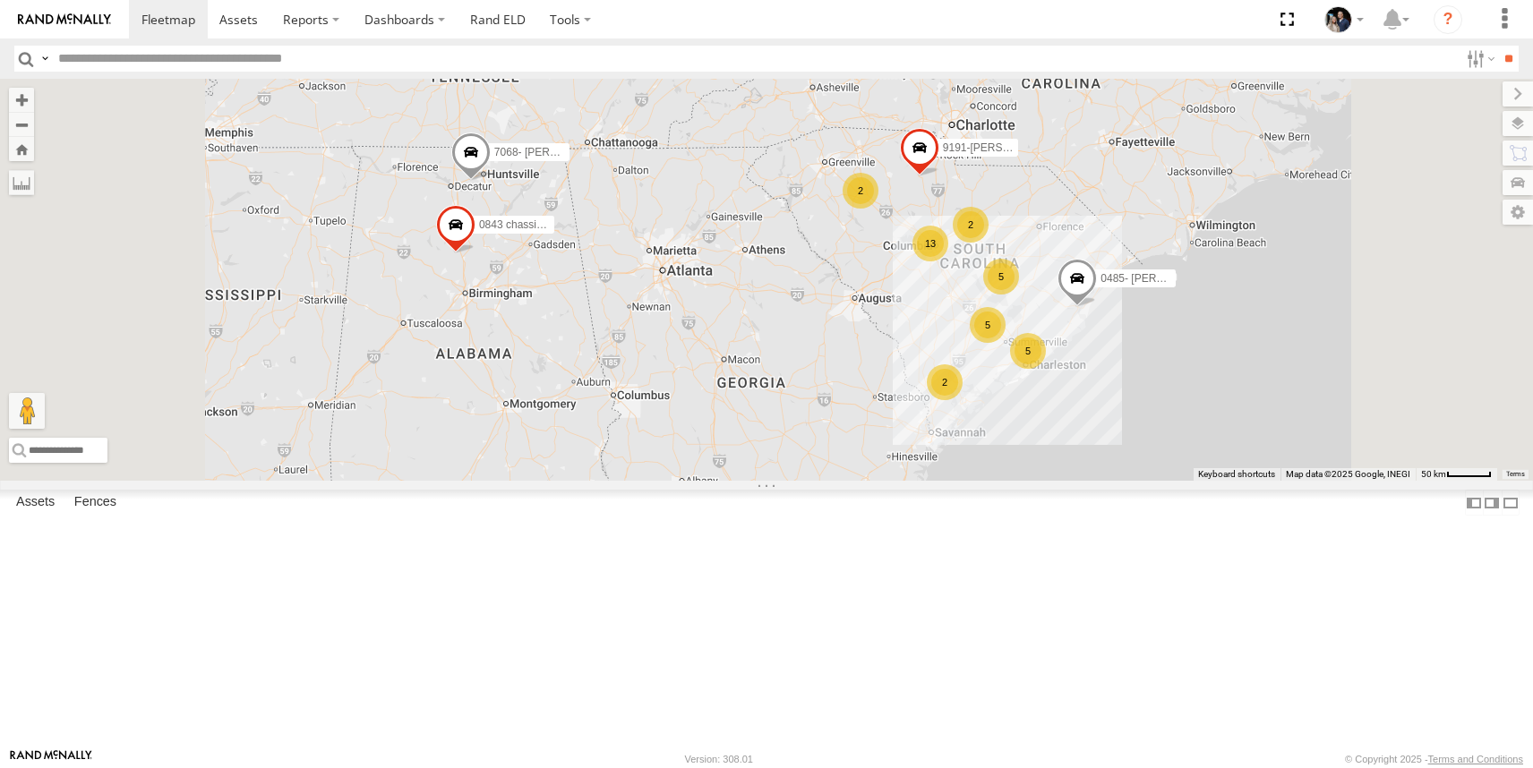
scroll to position [100, 0]
click at [226, 56] on input "text" at bounding box center [755, 59] width 1408 height 26
type input "******"
click at [1498, 46] on input "**" at bounding box center [1508, 59] width 21 height 26
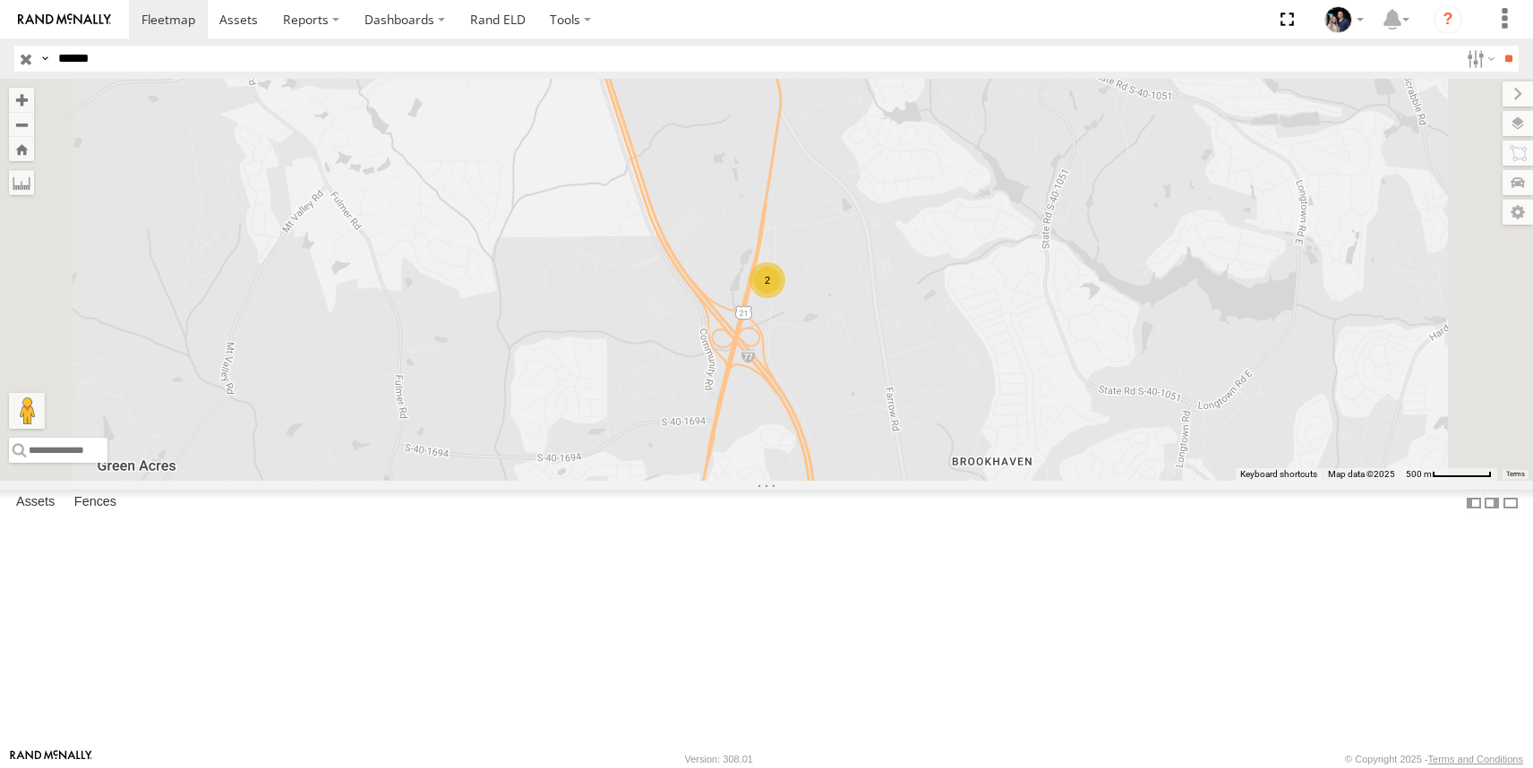
click at [0, 0] on link at bounding box center [0, 0] width 0 height 0
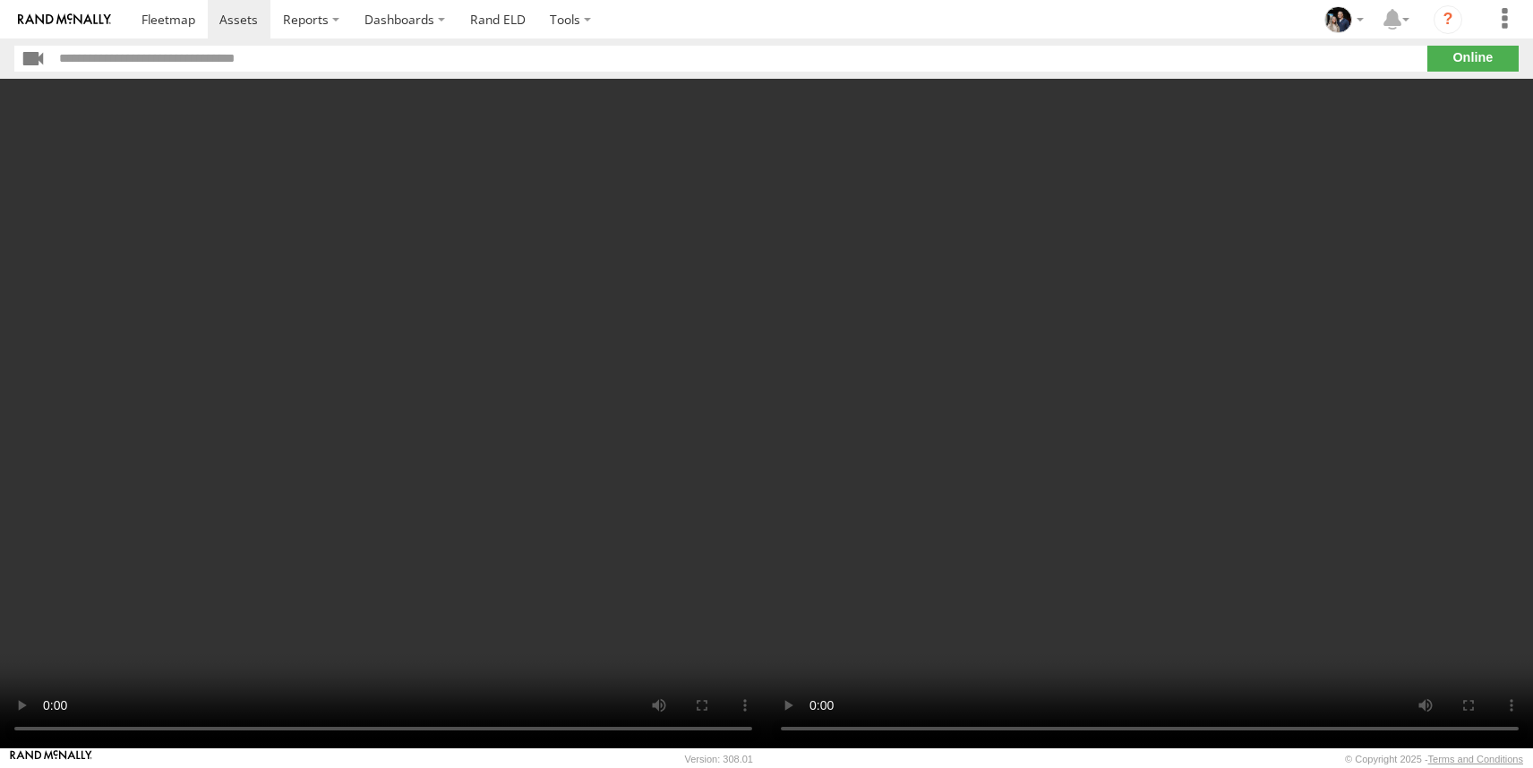
click at [290, 56] on input "text" at bounding box center [740, 59] width 1374 height 26
click at [245, 33] on link at bounding box center [240, 19] width 64 height 39
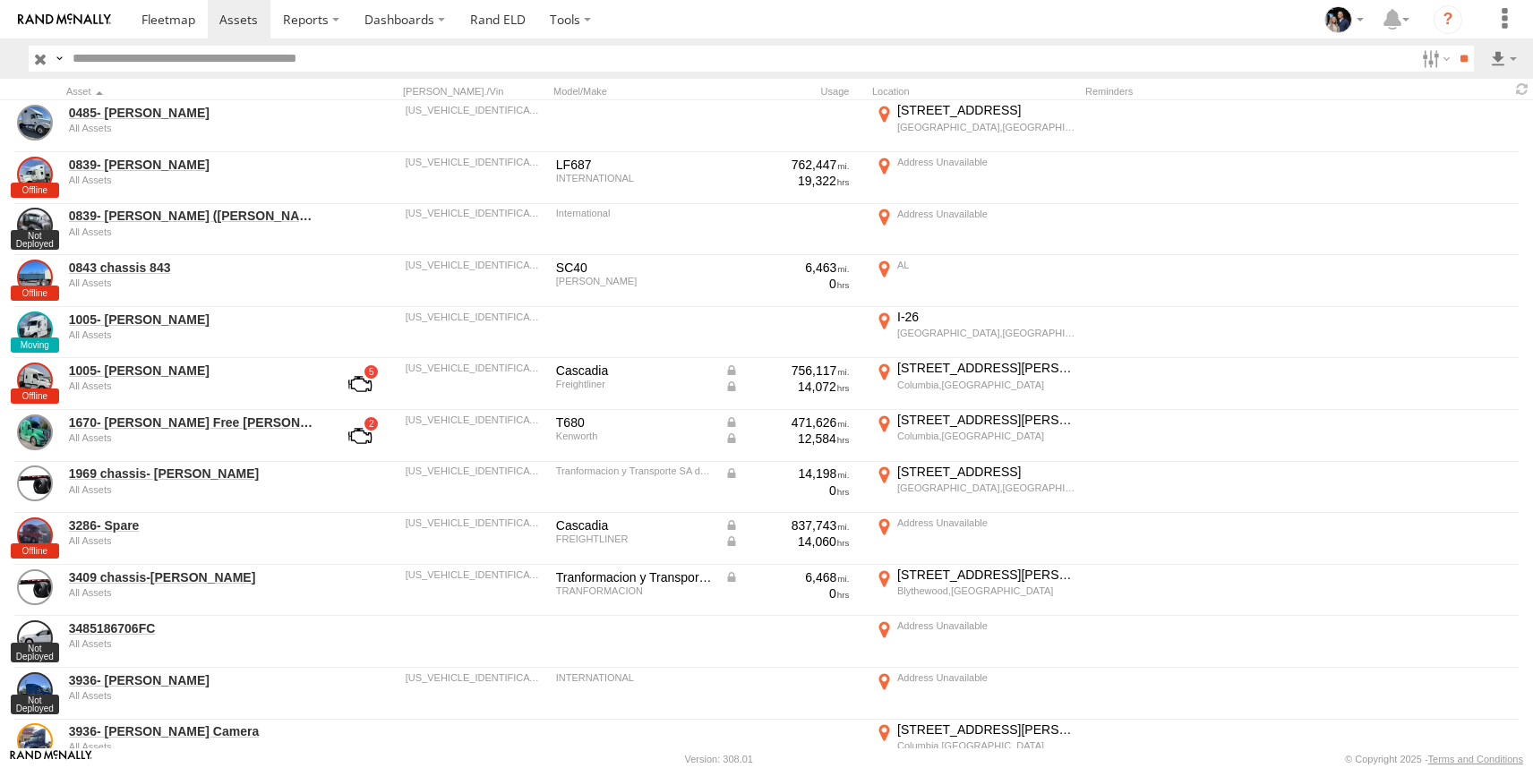
click at [143, 64] on input "text" at bounding box center [740, 59] width 1350 height 26
type input "******"
click at [1454, 46] on input "**" at bounding box center [1464, 59] width 21 height 26
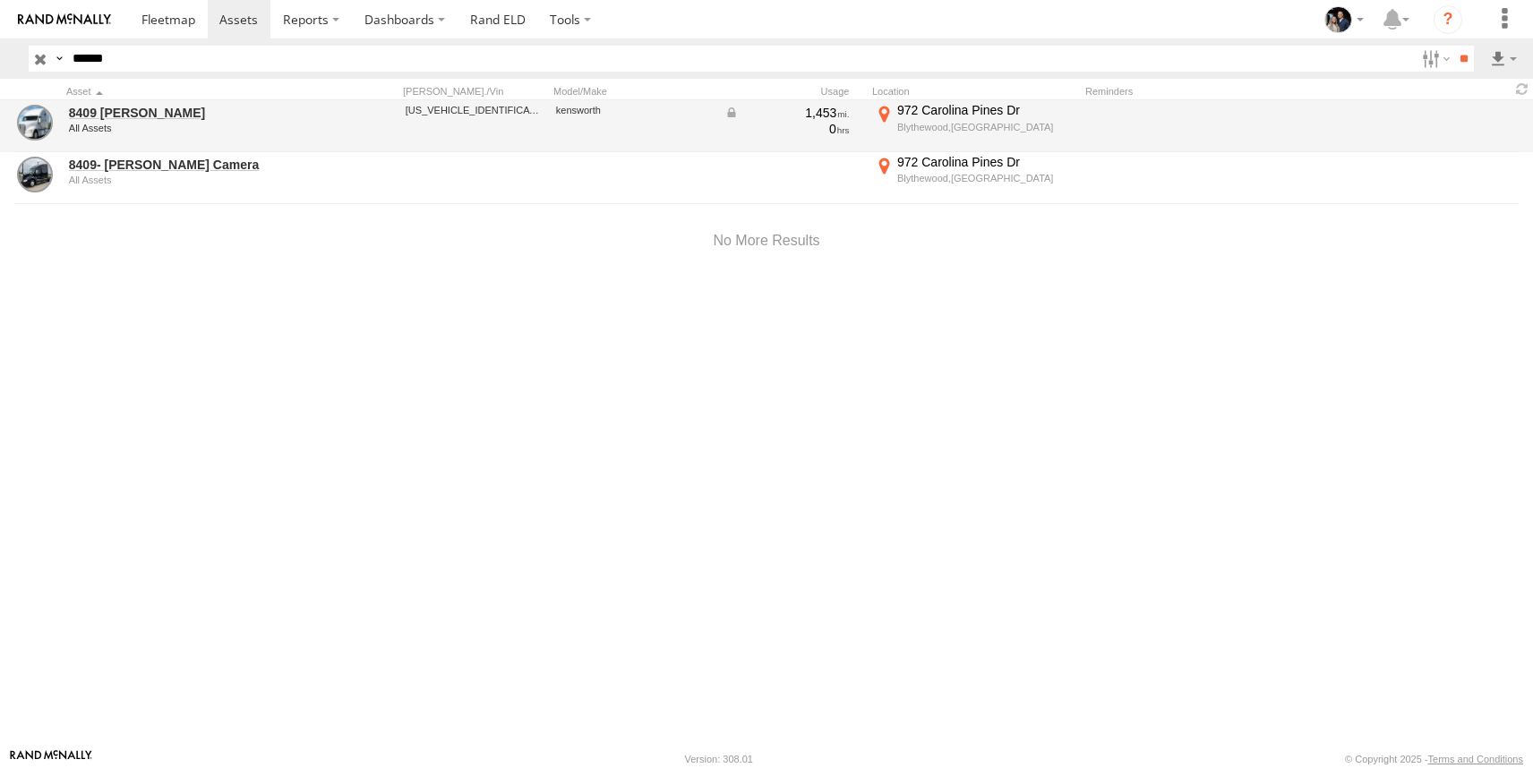
click at [127, 133] on div "8409 Dennis All Assets" at bounding box center [191, 126] width 251 height 48
click at [94, 113] on link "8409 Dennis" at bounding box center [191, 113] width 245 height 16
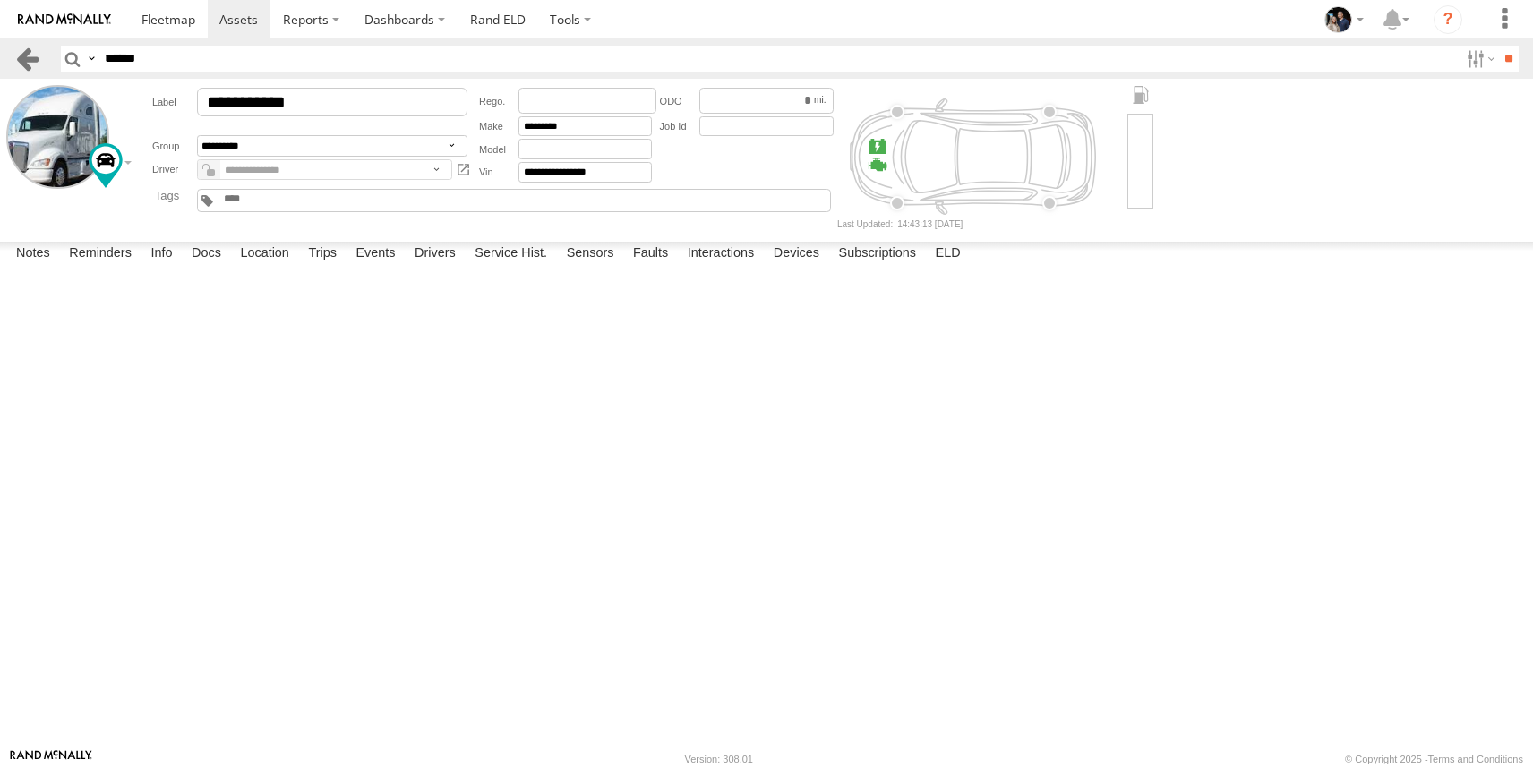
click at [30, 51] on link at bounding box center [27, 59] width 26 height 26
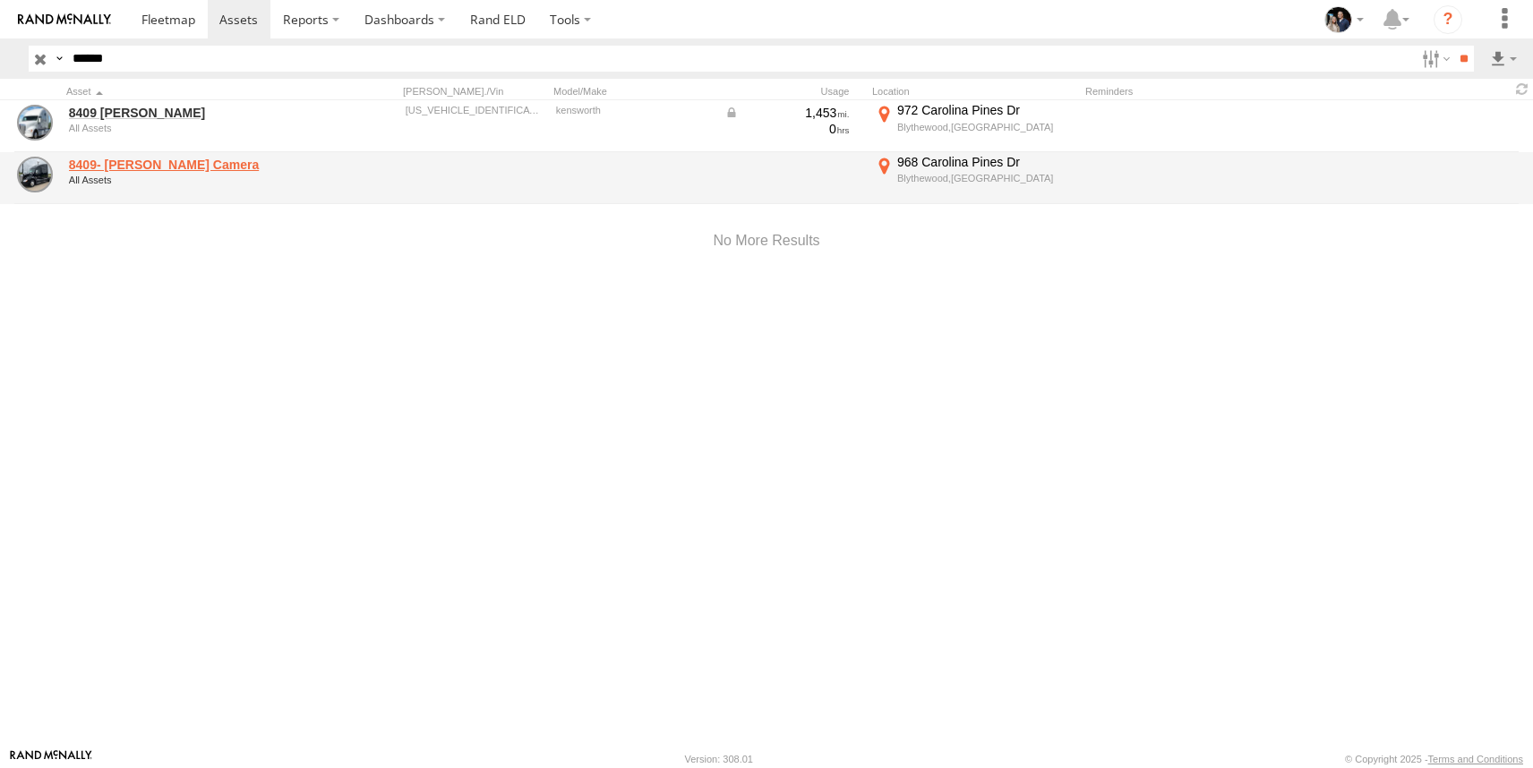
click at [115, 166] on link "8409- [PERSON_NAME] Camera" at bounding box center [191, 165] width 245 height 16
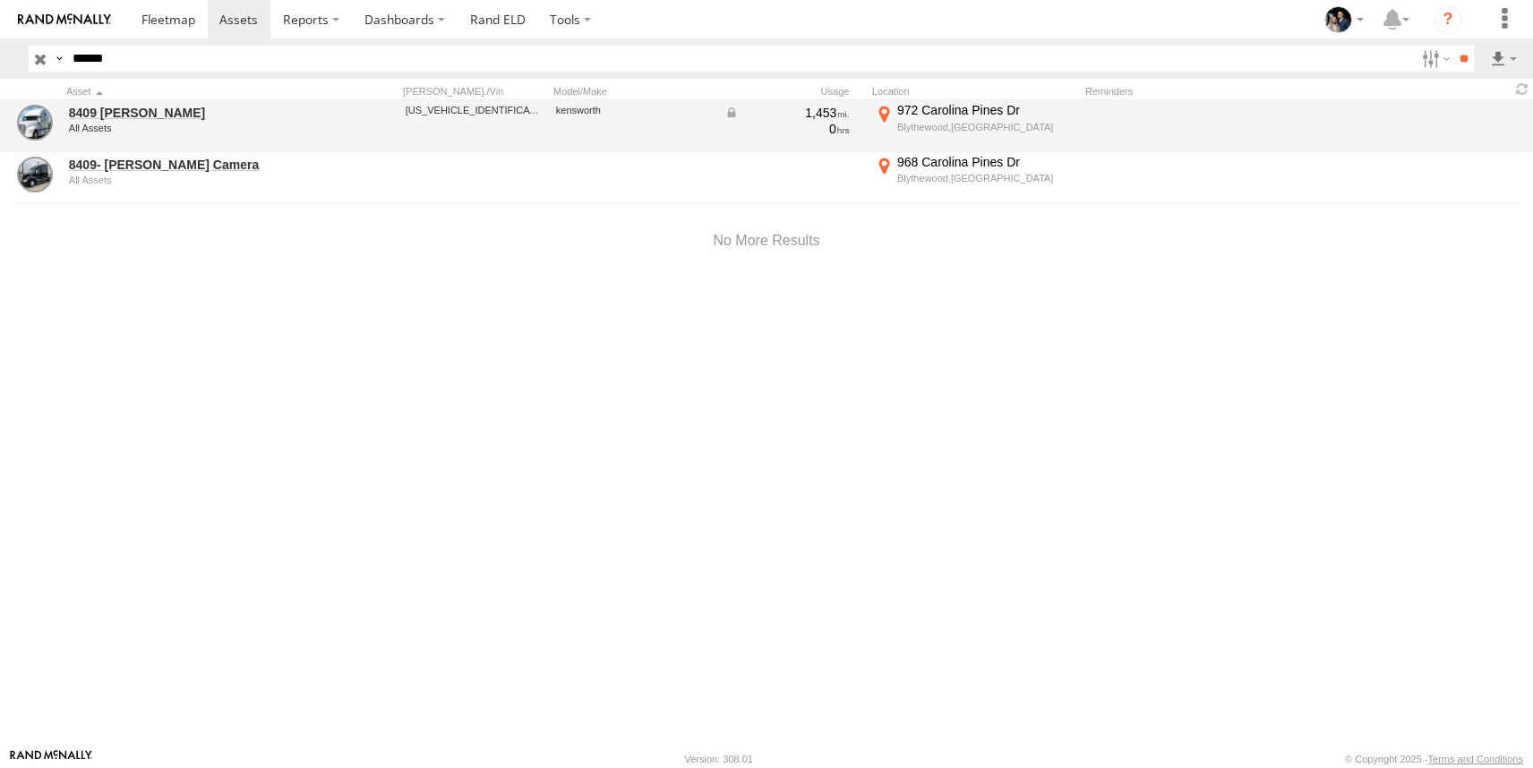
click at [104, 126] on div "All Assets" at bounding box center [191, 128] width 245 height 11
click at [141, 118] on link "8409 Dennis" at bounding box center [191, 113] width 245 height 16
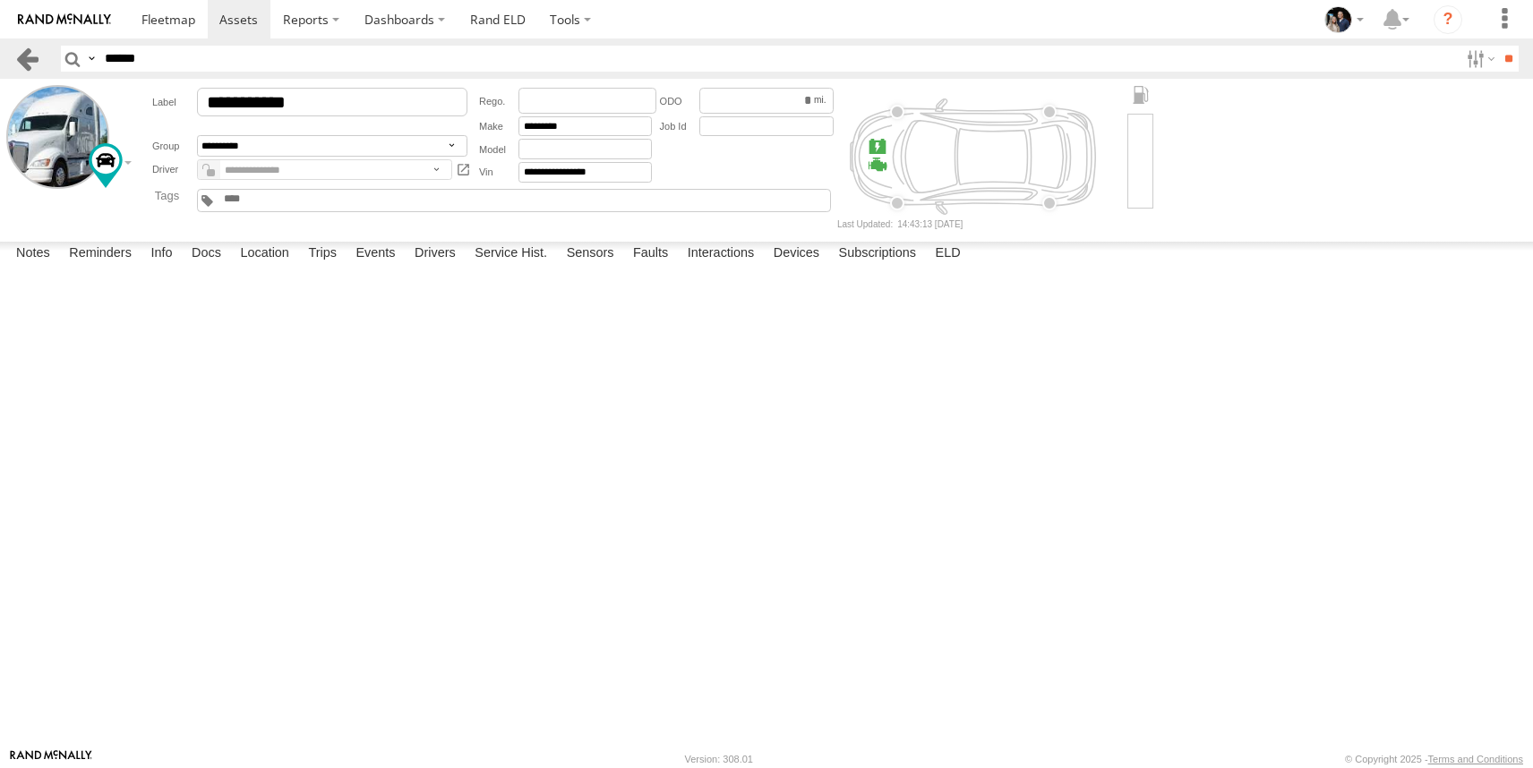
click at [35, 54] on link at bounding box center [27, 59] width 26 height 26
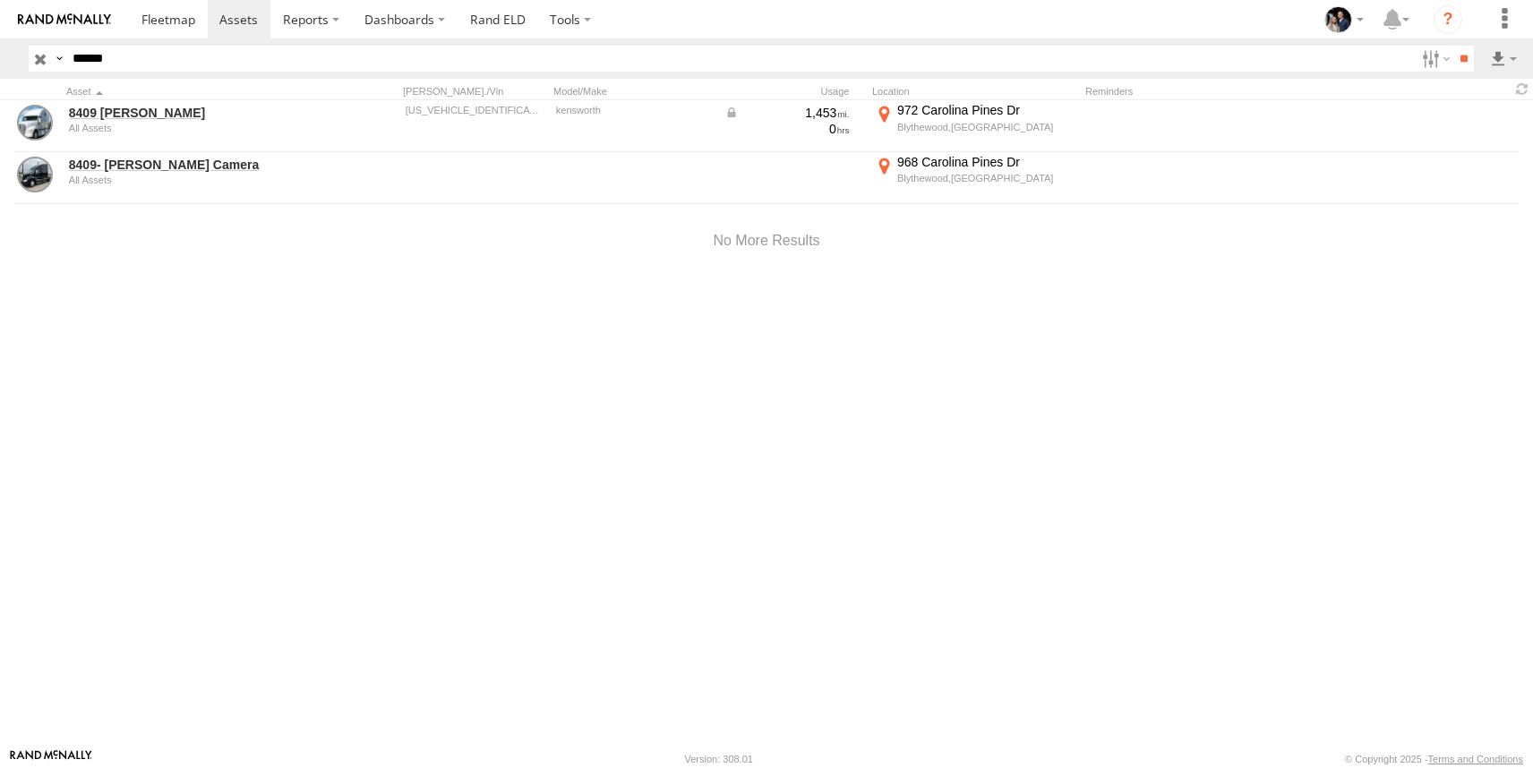
click at [137, 61] on input "******" at bounding box center [740, 59] width 1350 height 26
click at [1454, 46] on input "**" at bounding box center [1464, 59] width 21 height 26
